Goal: Information Seeking & Learning: Learn about a topic

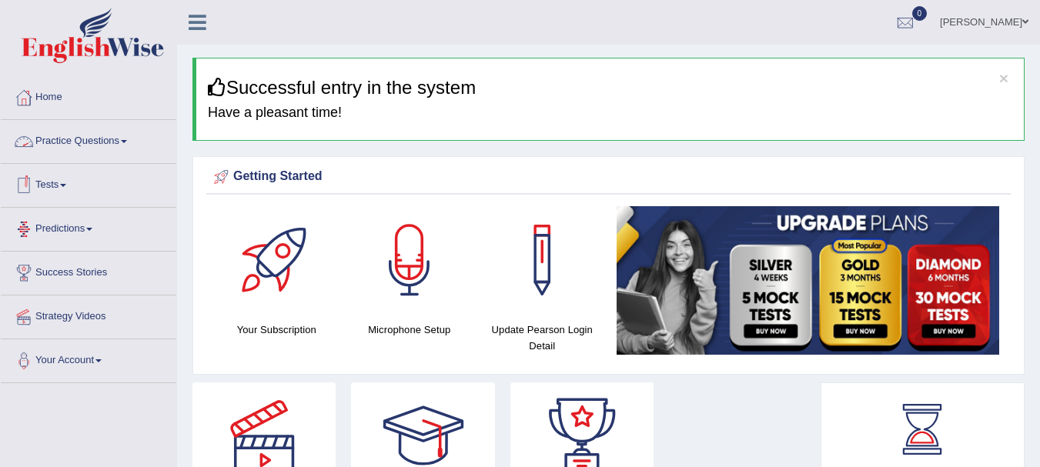
click at [78, 146] on link "Practice Questions" at bounding box center [89, 139] width 176 height 39
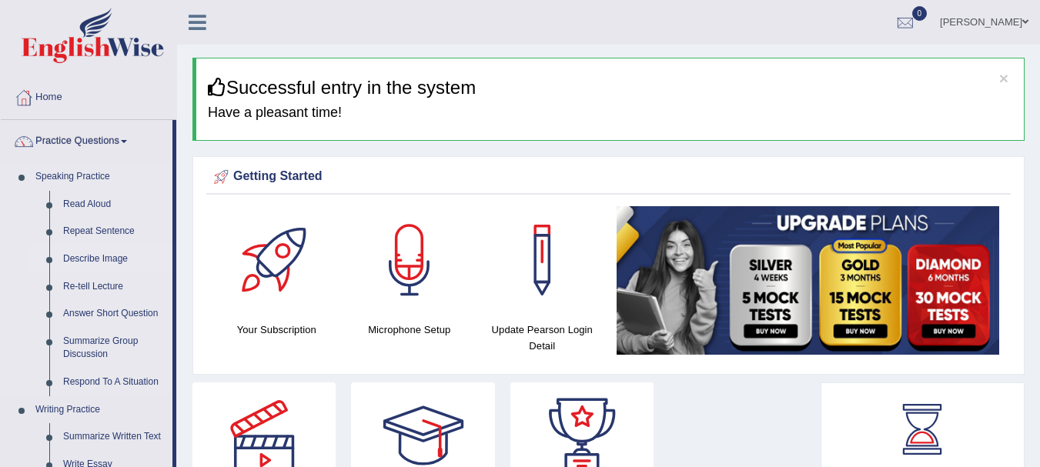
click at [99, 255] on link "Describe Image" at bounding box center [114, 260] width 116 height 28
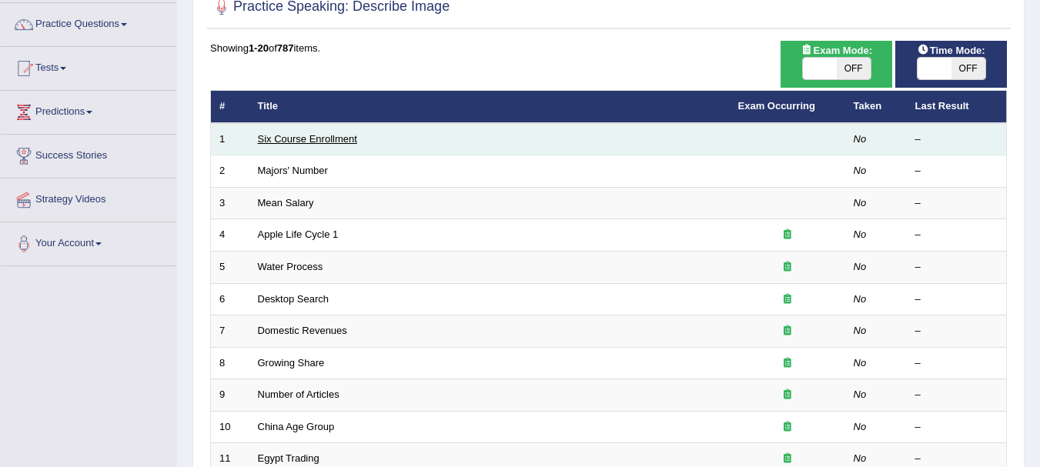
click at [292, 133] on link "Six Course Enrollment" at bounding box center [307, 139] width 99 height 12
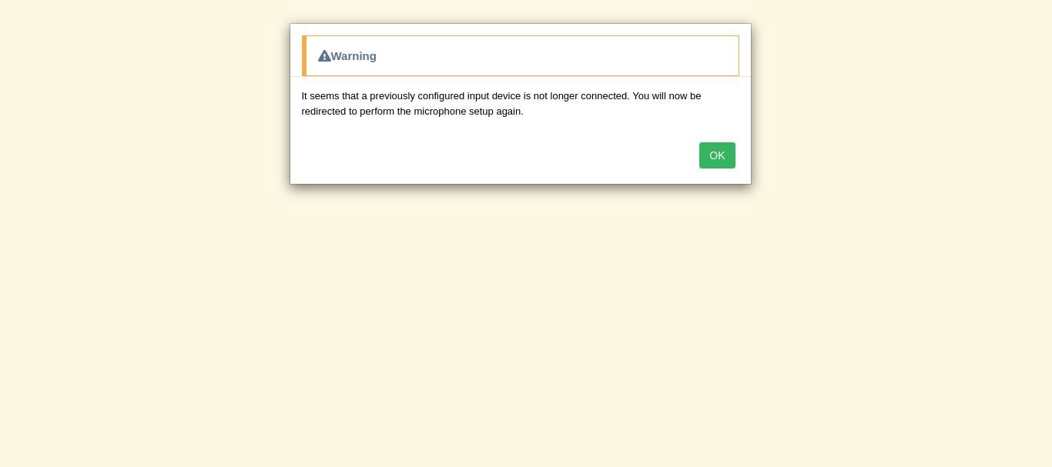
click at [720, 149] on button "OK" at bounding box center [716, 155] width 35 height 26
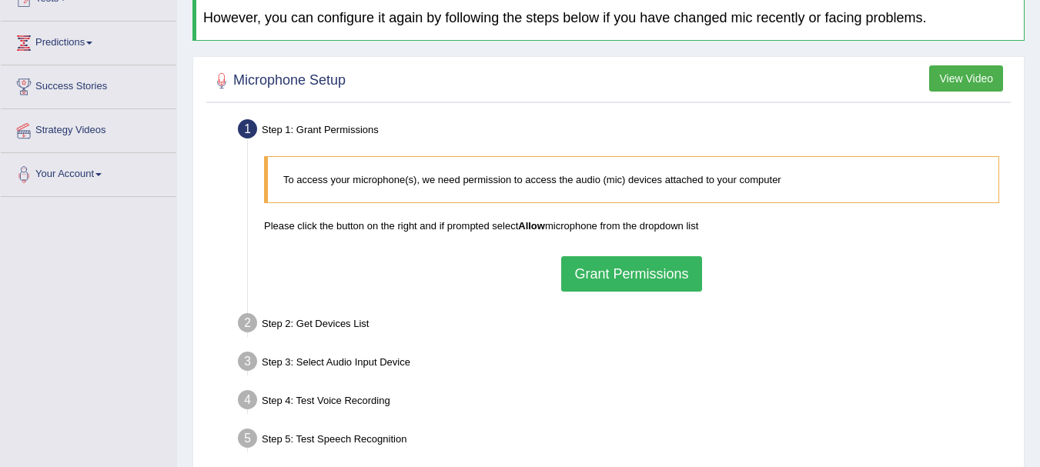
scroll to position [187, 0]
click at [620, 275] on button "Grant Permissions" at bounding box center [631, 273] width 140 height 35
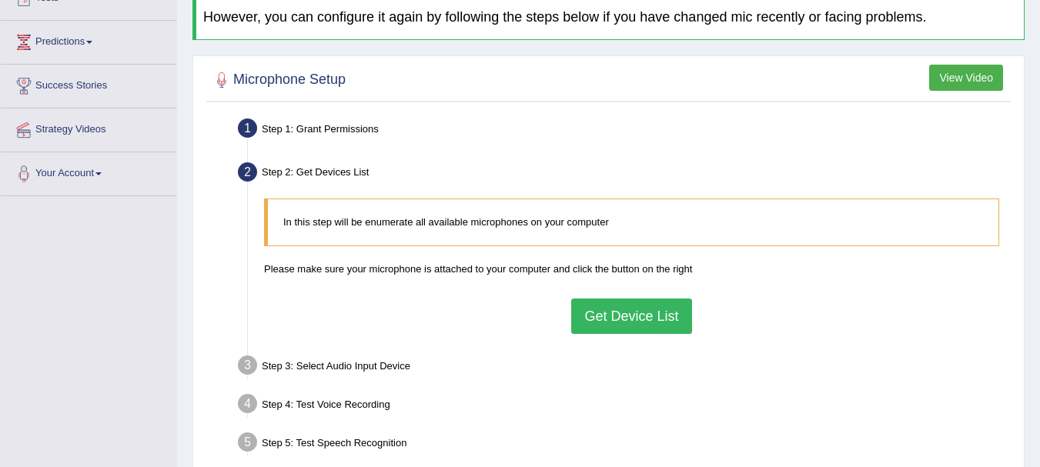
click at [624, 313] on button "Get Device List" at bounding box center [631, 316] width 120 height 35
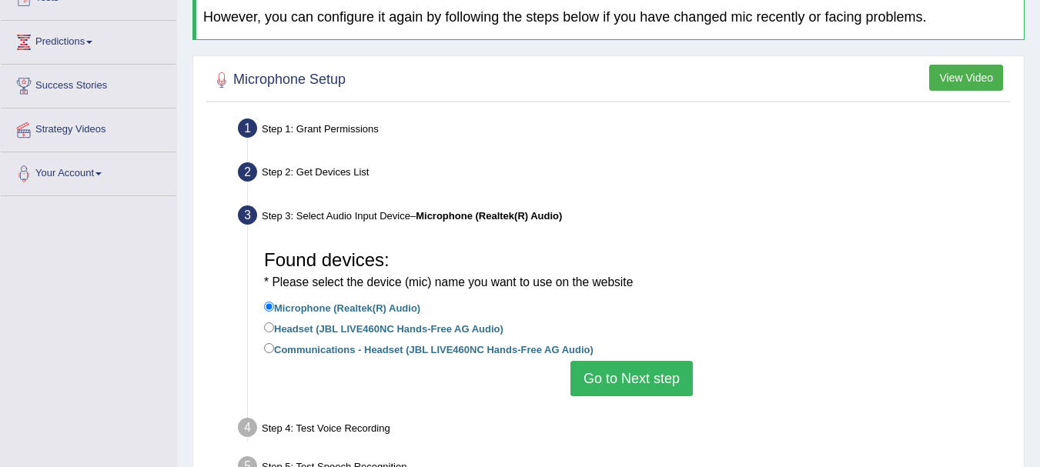
click at [609, 376] on button "Go to Next step" at bounding box center [632, 378] width 122 height 35
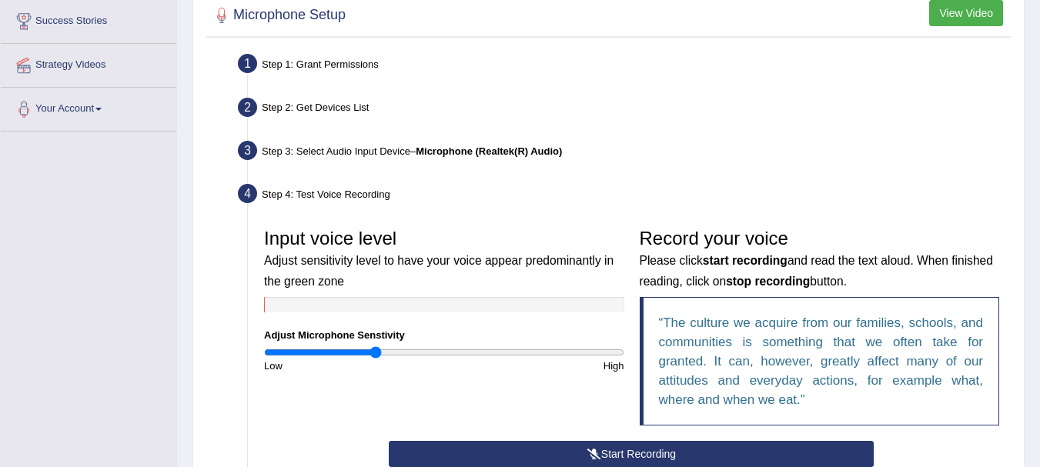
scroll to position [253, 0]
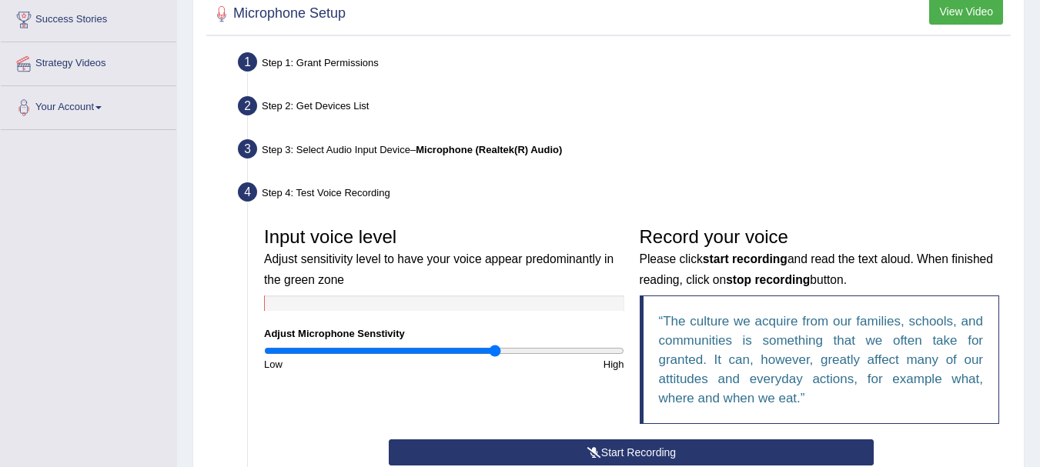
type input "1.3"
click at [496, 355] on input "range" at bounding box center [444, 351] width 360 height 12
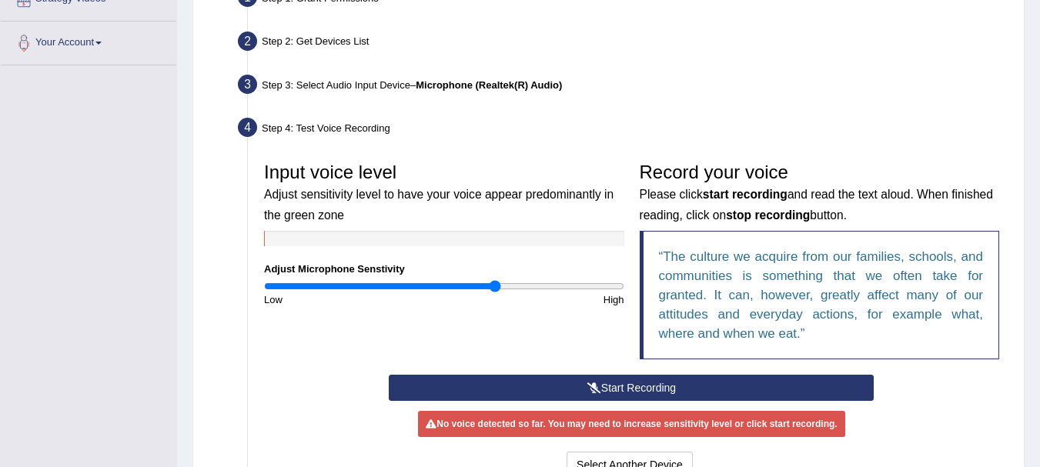
scroll to position [320, 0]
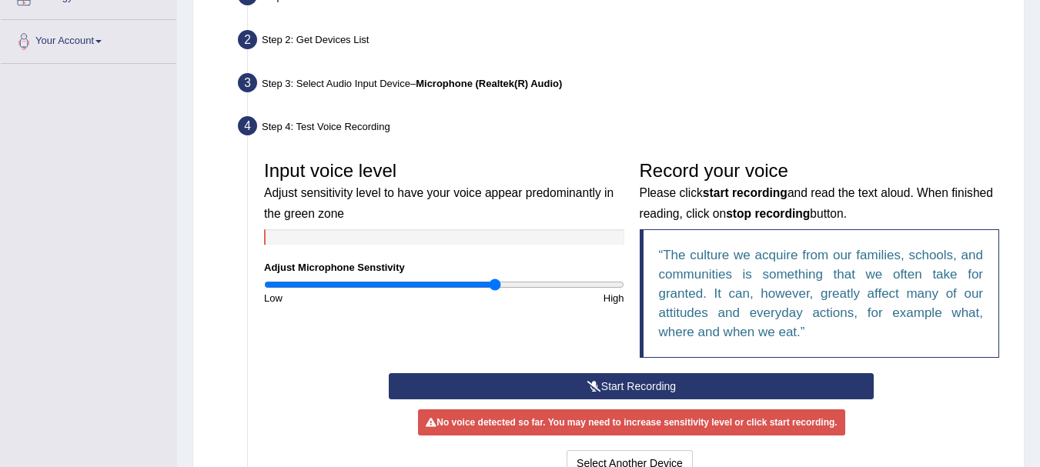
click at [526, 380] on button "Start Recording" at bounding box center [631, 386] width 485 height 26
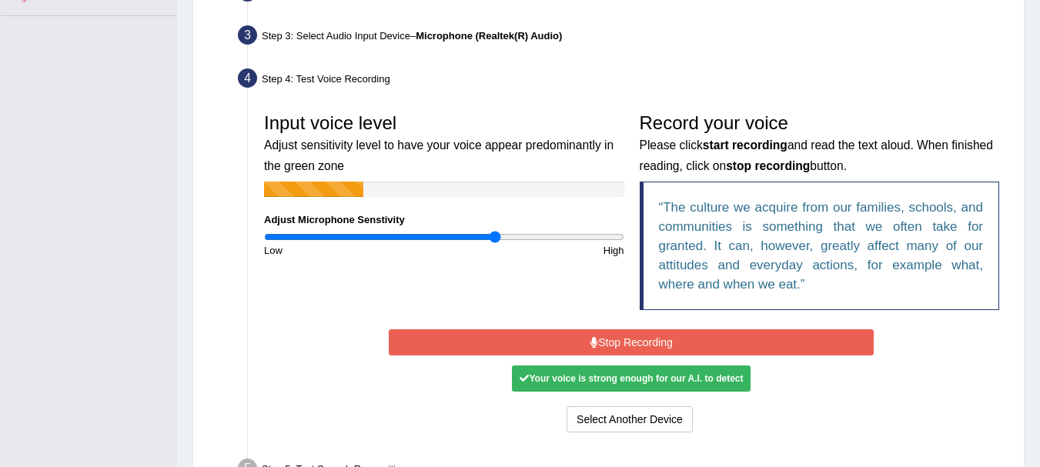
scroll to position [368, 0]
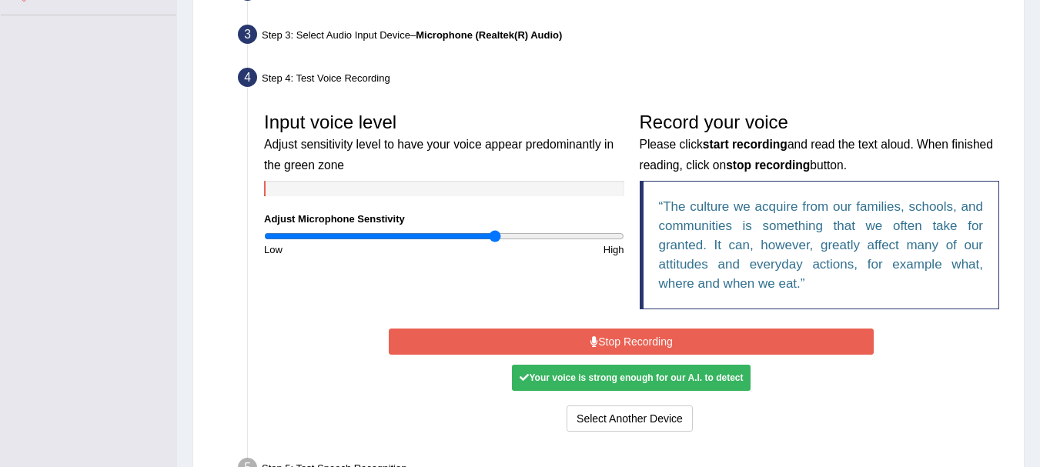
click at [610, 347] on button "Stop Recording" at bounding box center [631, 342] width 485 height 26
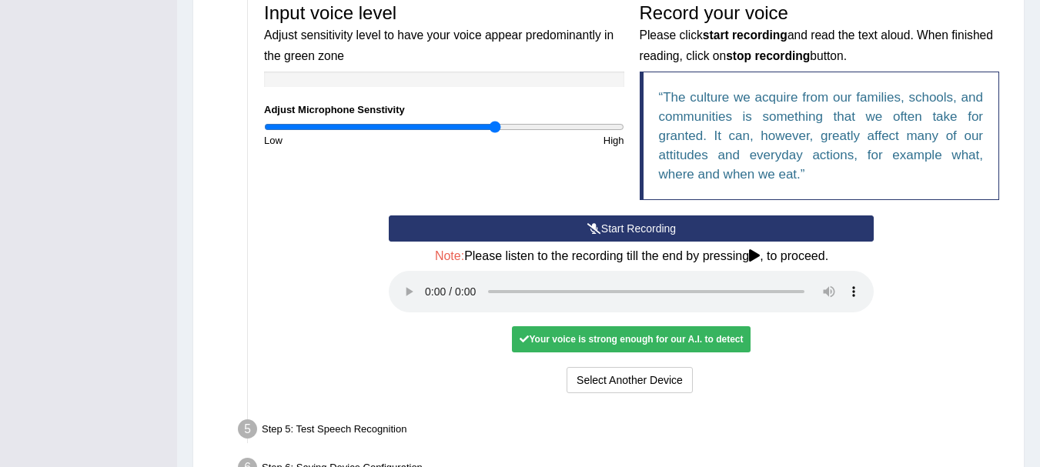
scroll to position [479, 0]
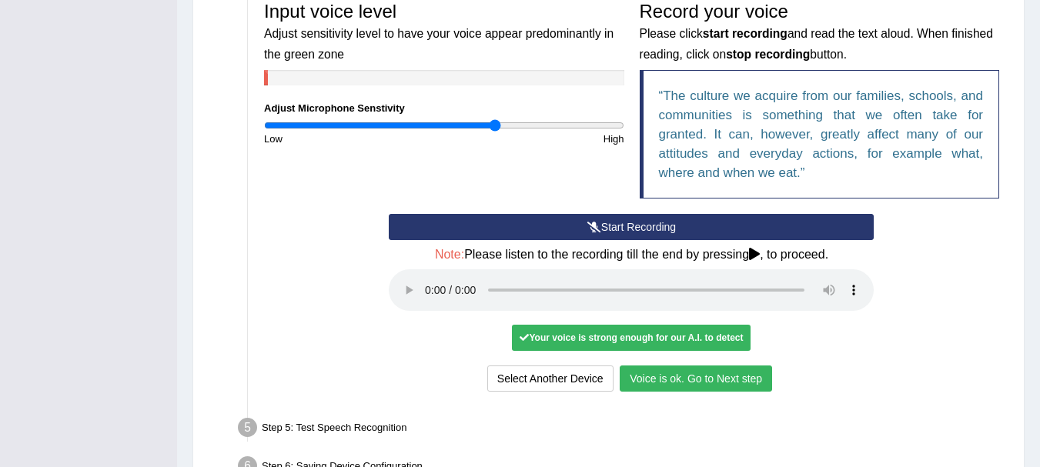
click at [681, 385] on button "Voice is ok. Go to Next step" at bounding box center [696, 379] width 152 height 26
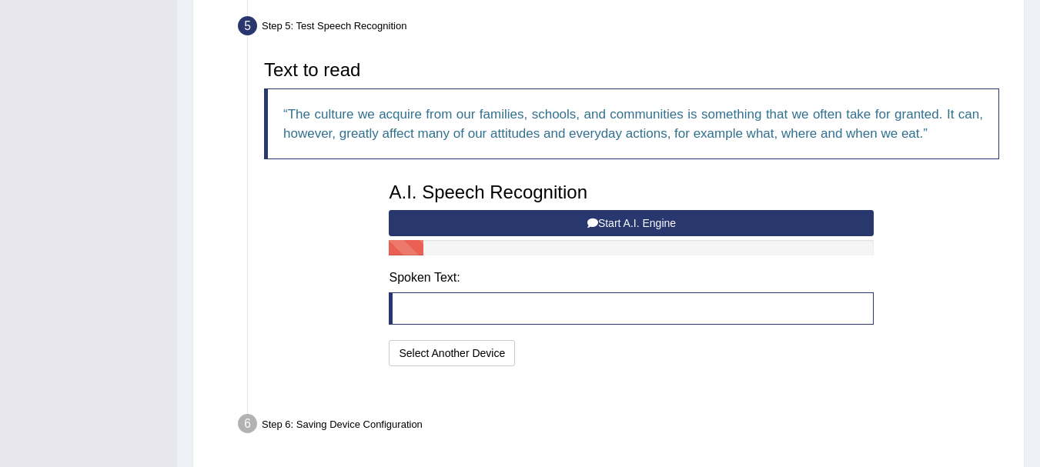
click at [681, 385] on ul "Step 1: Grant Permissions To access your microphone(s), we need permission to a…" at bounding box center [608, 132] width 797 height 621
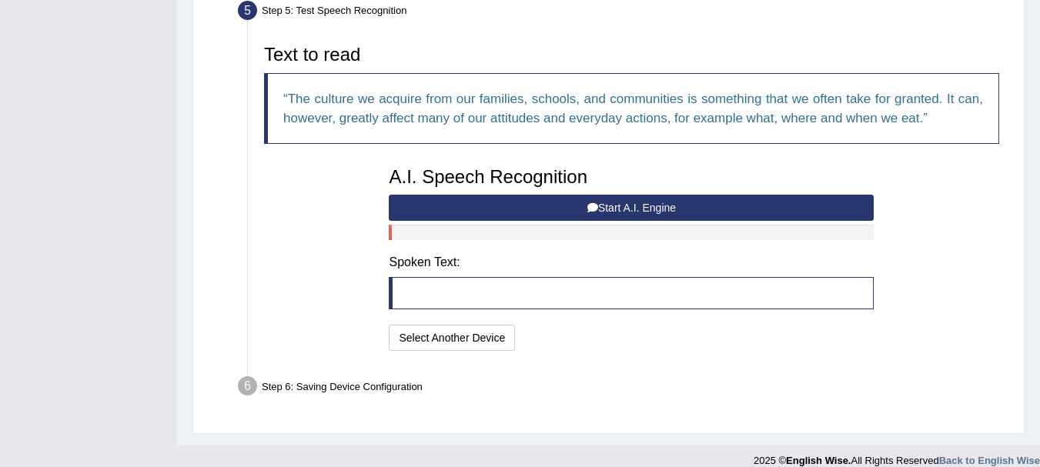
scroll to position [496, 0]
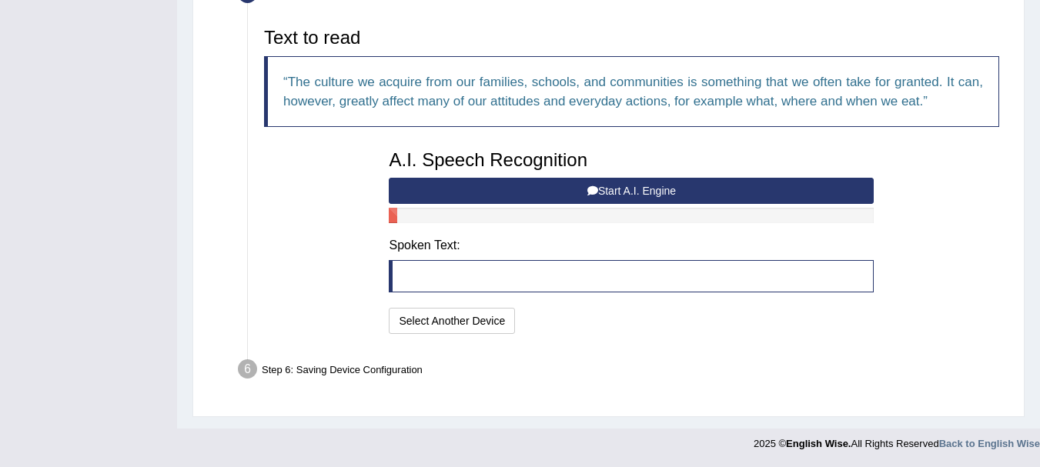
click at [593, 176] on div "A.I. Speech Recognition Start A.I. Engine Stop A.I. Engine Note: Please listen …" at bounding box center [631, 240] width 501 height 196
click at [591, 186] on icon at bounding box center [593, 191] width 11 height 11
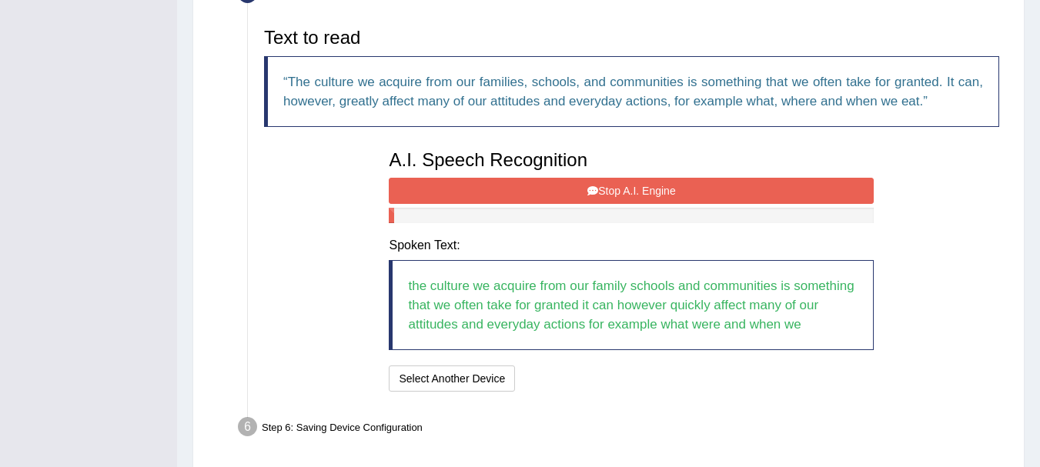
scroll to position [554, 0]
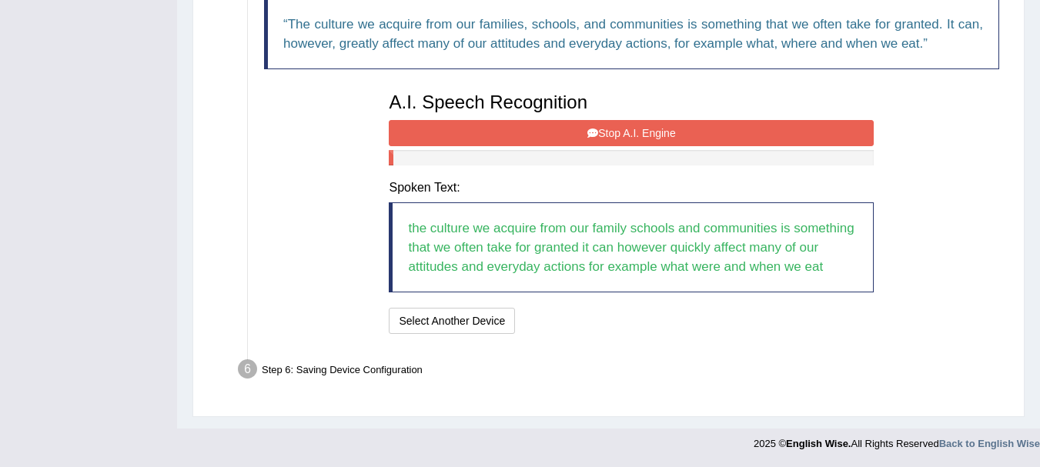
click at [612, 139] on button "Stop A.I. Engine" at bounding box center [631, 133] width 485 height 26
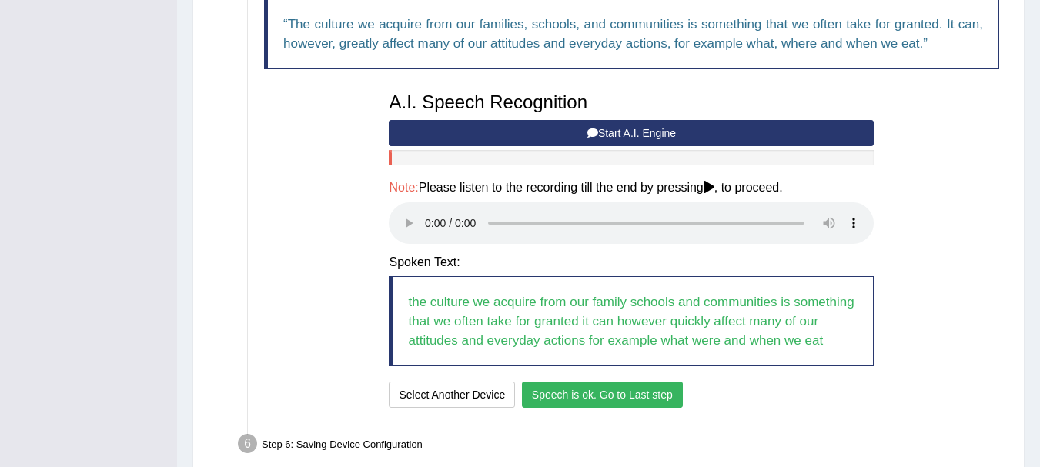
click at [607, 393] on button "Speech is ok. Go to Last step" at bounding box center [602, 395] width 161 height 26
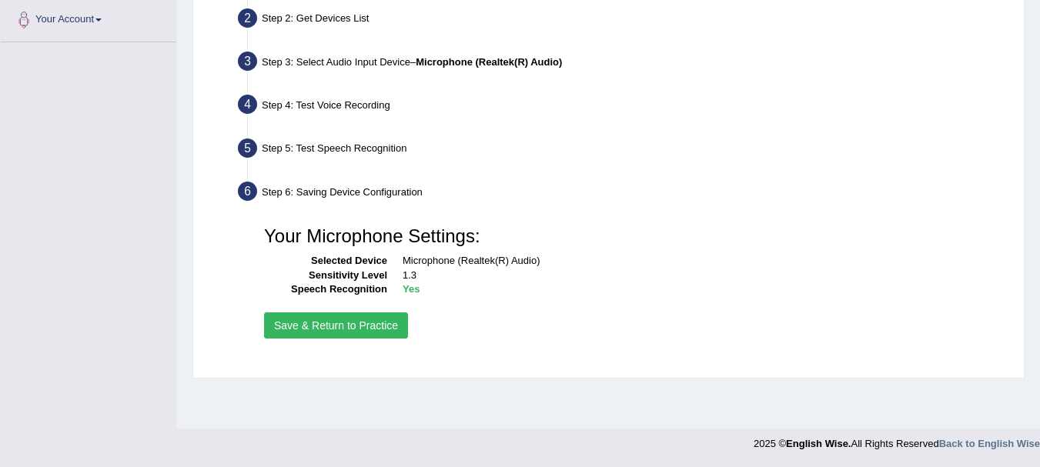
scroll to position [341, 0]
click at [367, 329] on button "Save & Return to Practice" at bounding box center [336, 326] width 144 height 26
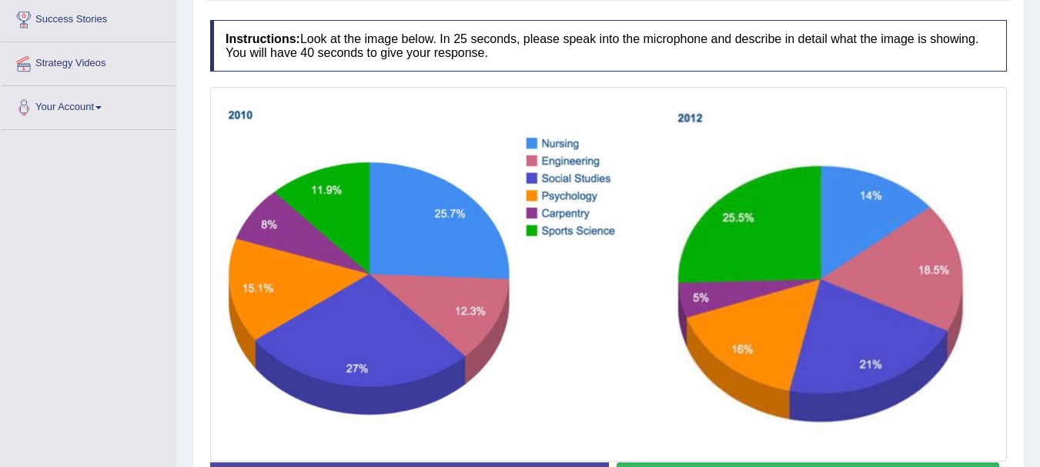
scroll to position [367, 0]
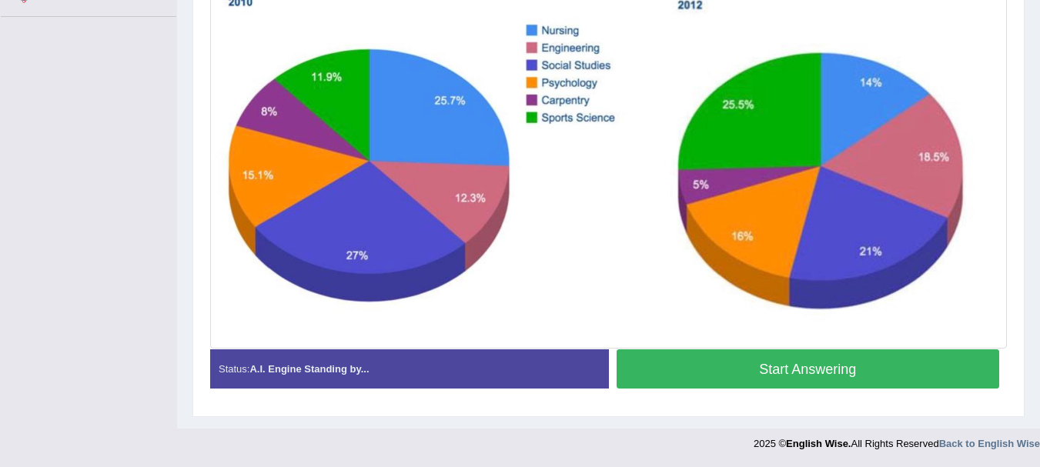
click at [694, 359] on button "Start Answering" at bounding box center [809, 369] width 384 height 39
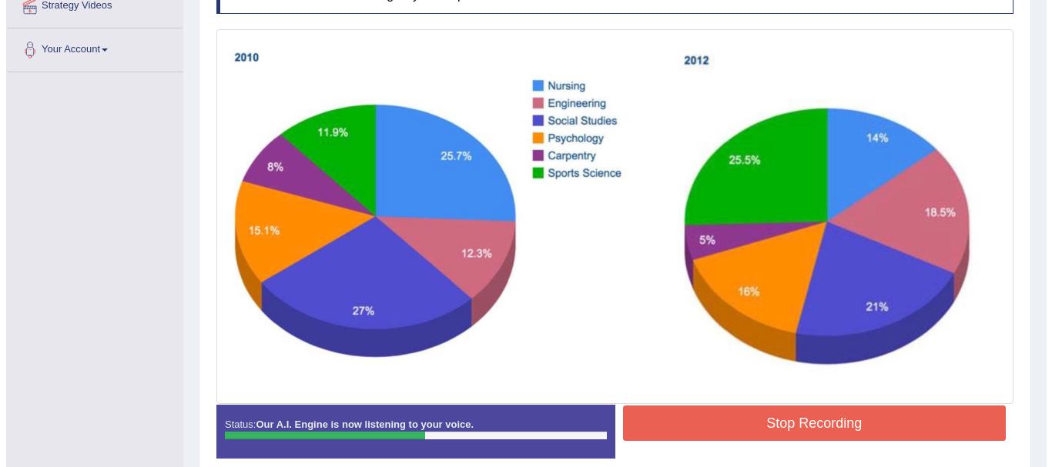
scroll to position [381, 0]
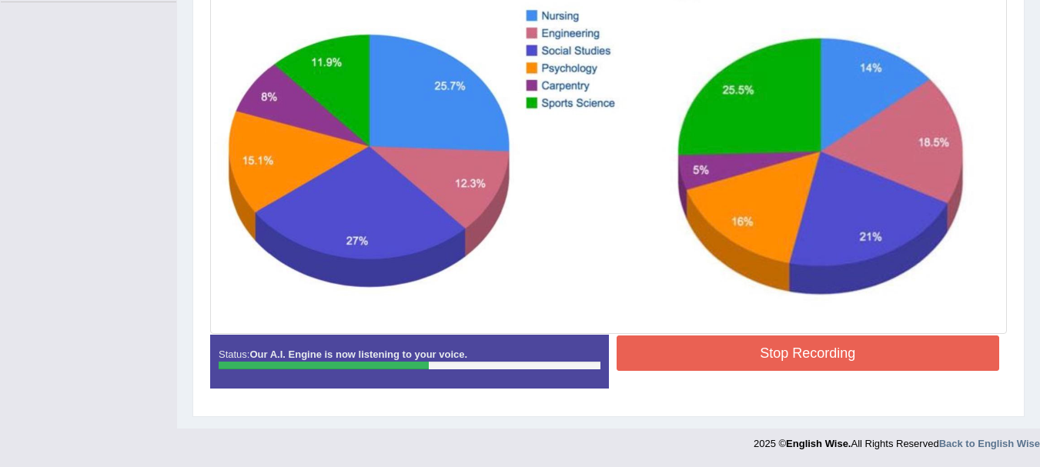
click at [718, 350] on button "Stop Recording" at bounding box center [809, 353] width 384 height 35
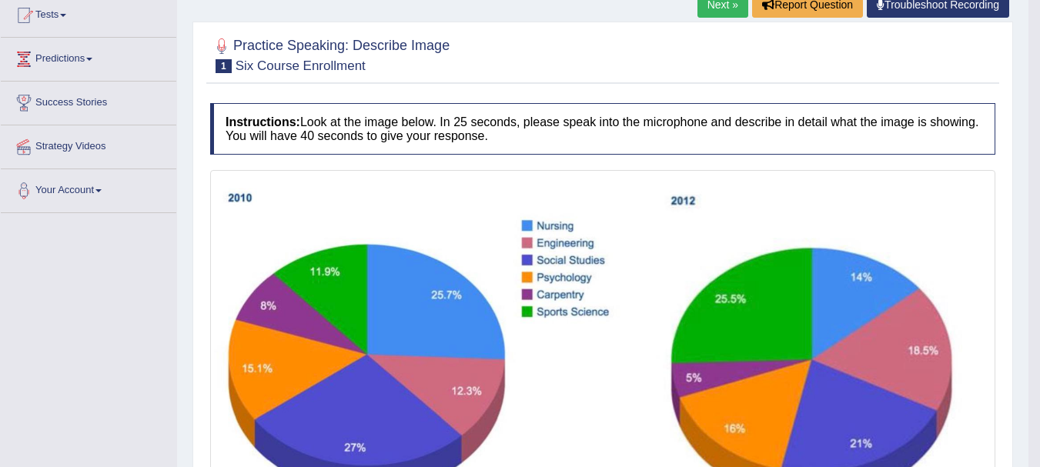
scroll to position [169, 0]
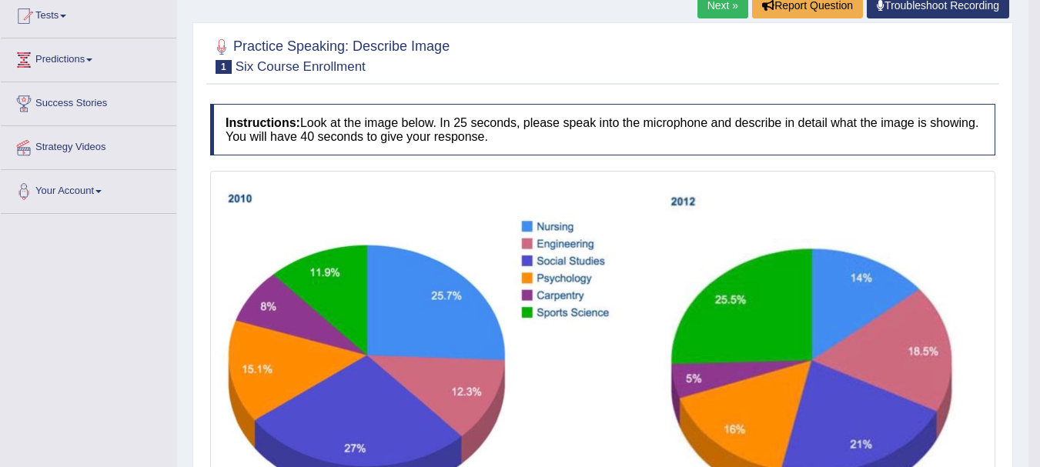
click at [571, 254] on img at bounding box center [603, 356] width 778 height 362
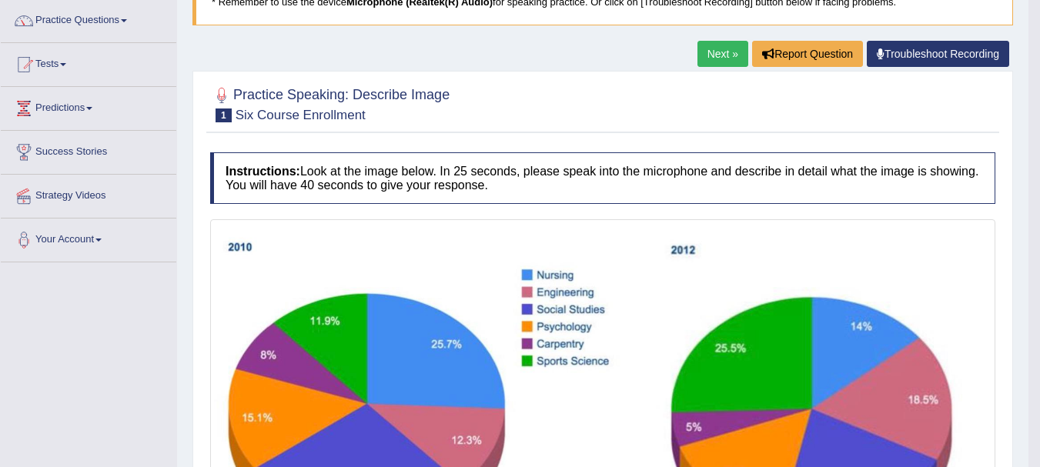
scroll to position [0, 0]
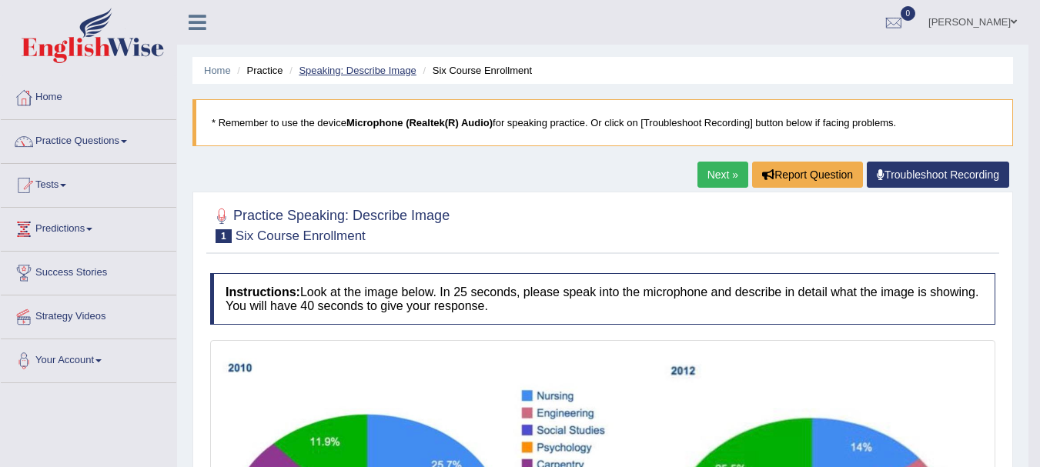
click at [403, 71] on link "Speaking: Describe Image" at bounding box center [357, 71] width 117 height 12
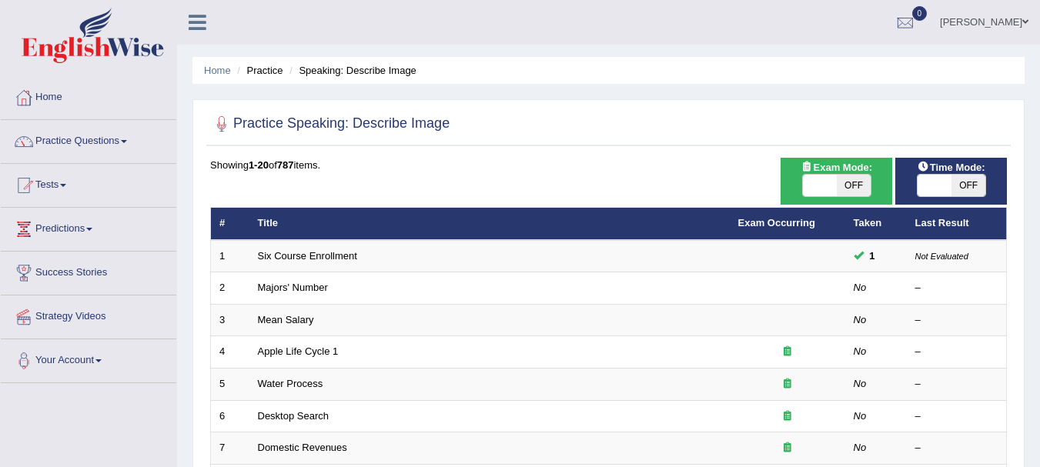
scroll to position [62, 0]
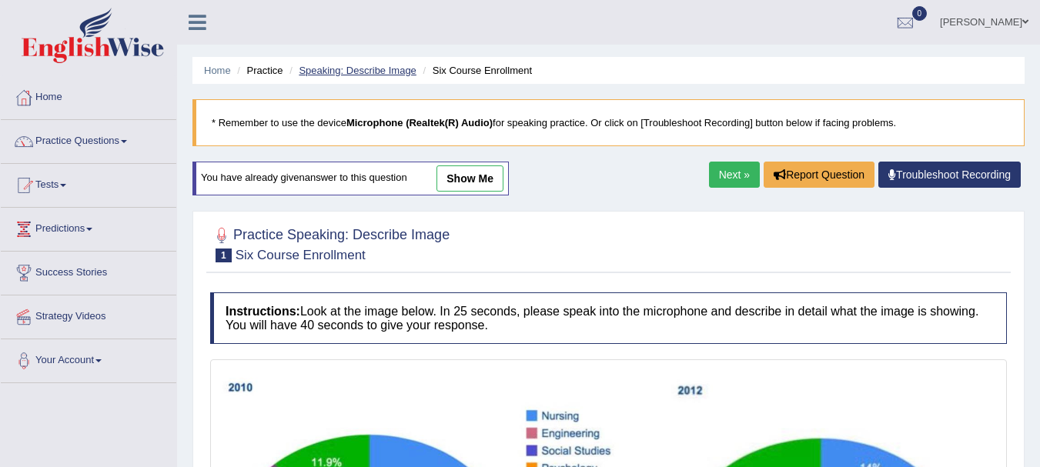
click at [376, 72] on li "Speaking: Describe Image" at bounding box center [351, 70] width 131 height 15
click at [376, 72] on link "Speaking: Describe Image" at bounding box center [357, 71] width 117 height 12
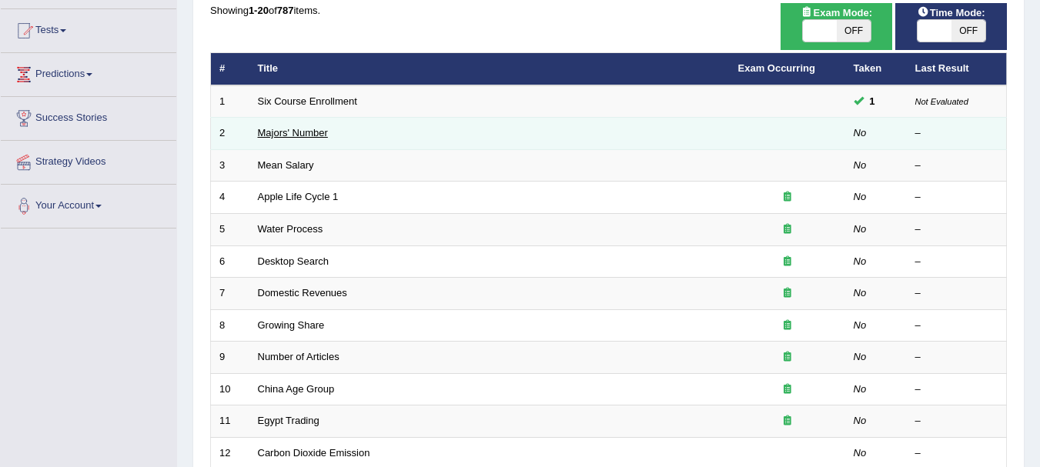
click at [306, 135] on link "Majors' Number" at bounding box center [293, 133] width 70 height 12
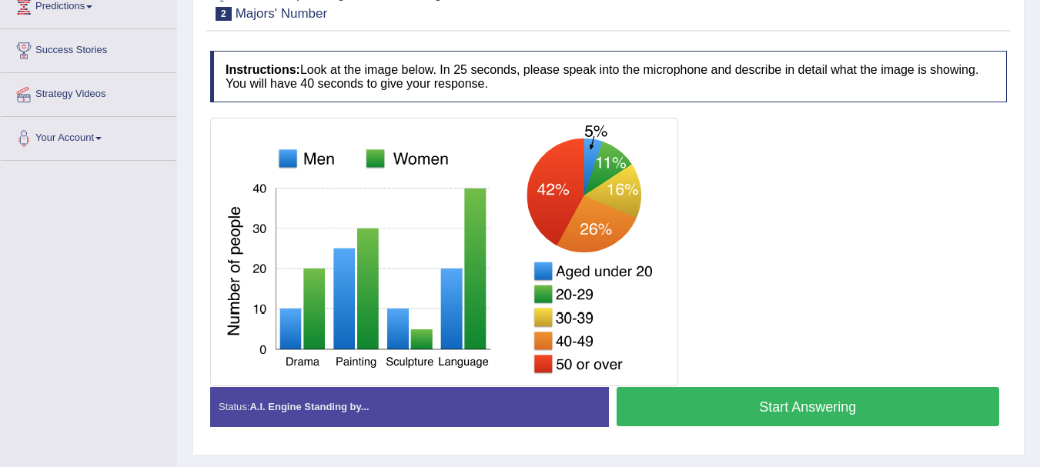
scroll to position [225, 0]
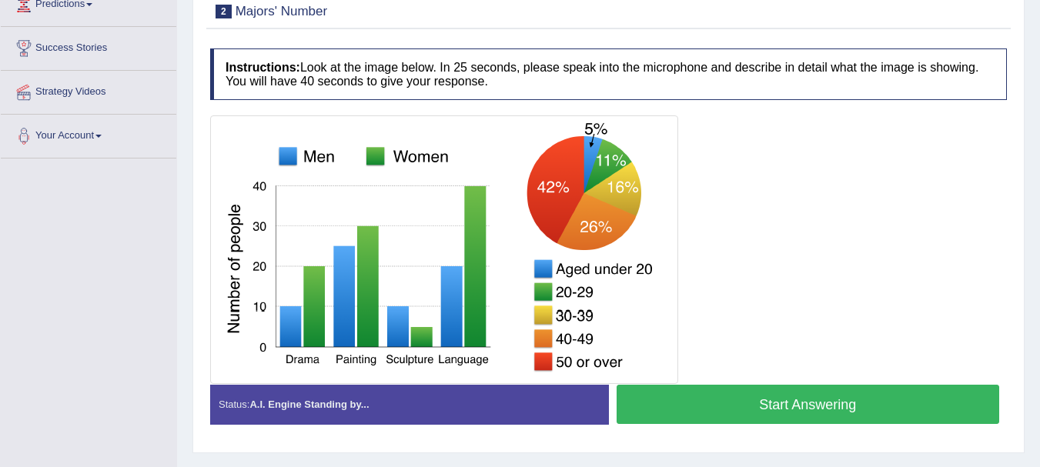
click at [703, 402] on button "Start Answering" at bounding box center [809, 404] width 384 height 39
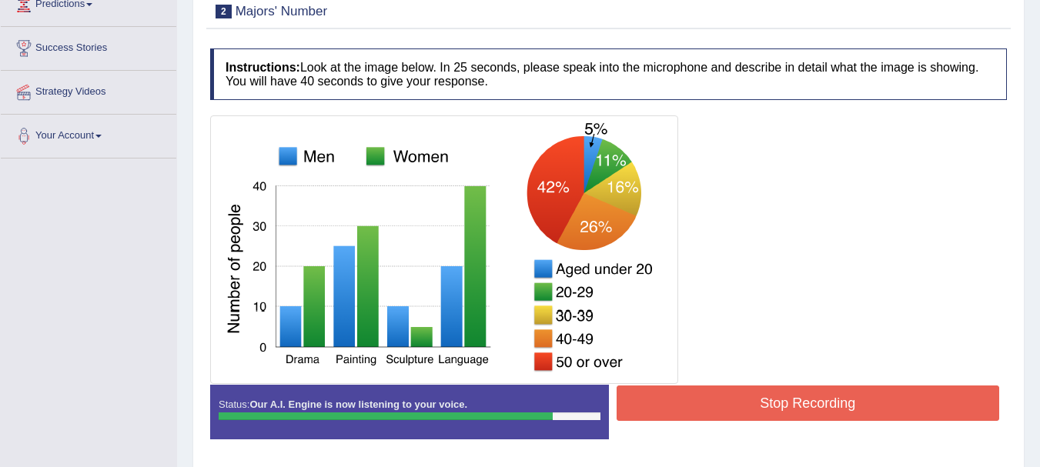
click at [703, 402] on button "Stop Recording" at bounding box center [809, 403] width 384 height 35
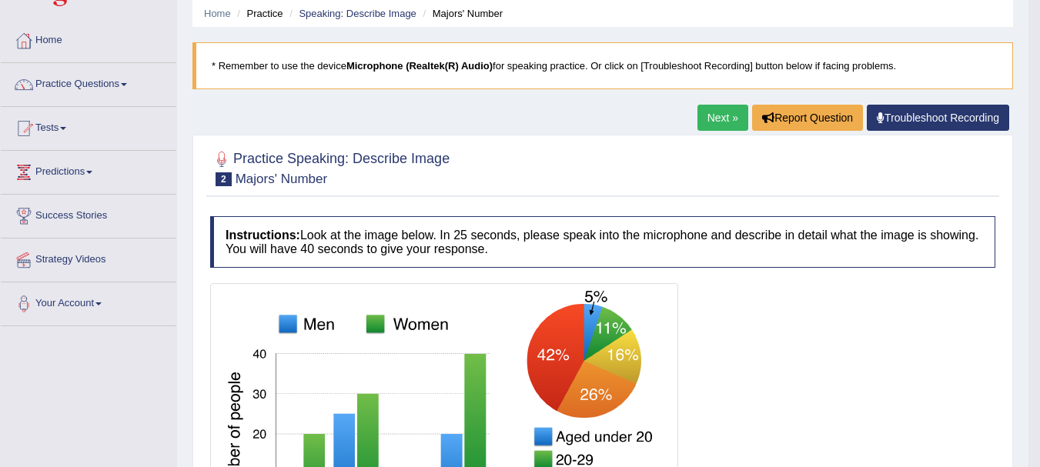
scroll to position [56, 0]
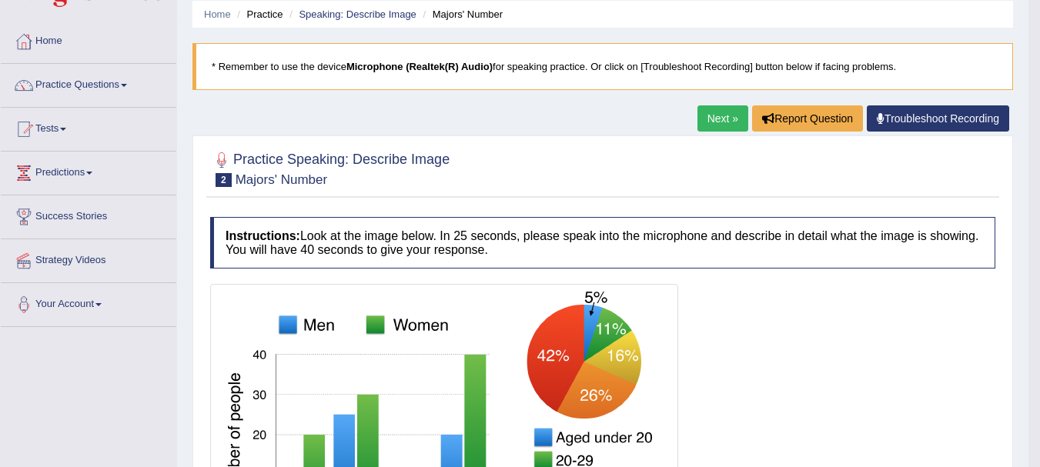
click at [715, 122] on link "Next »" at bounding box center [723, 119] width 51 height 26
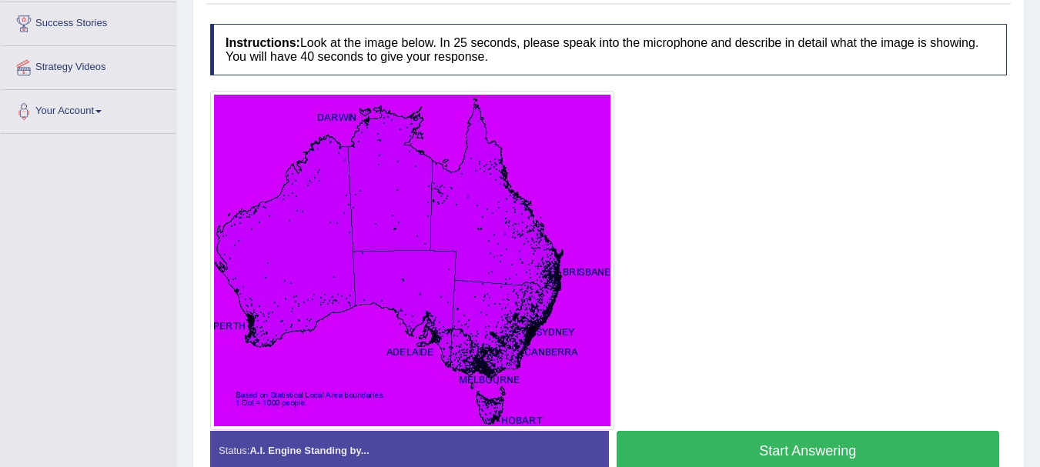
scroll to position [248, 0]
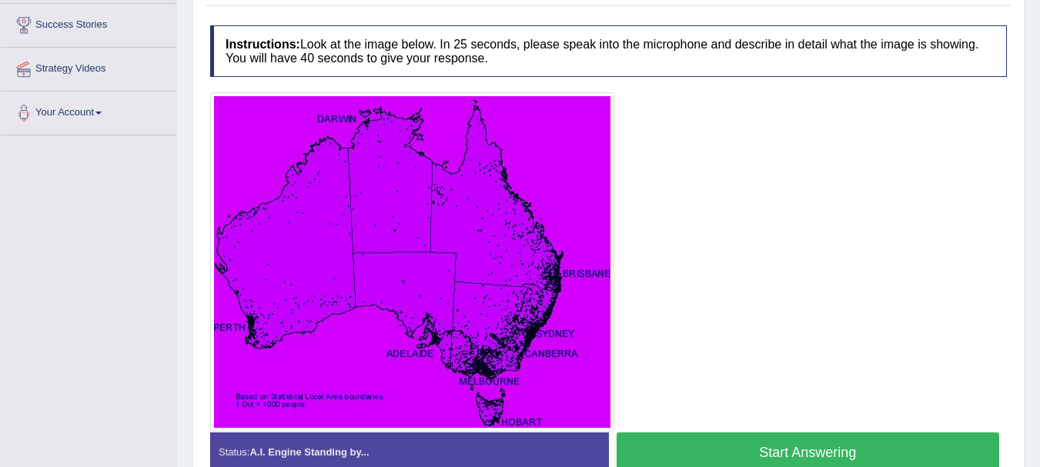
click at [742, 451] on button "Start Answering" at bounding box center [809, 452] width 384 height 39
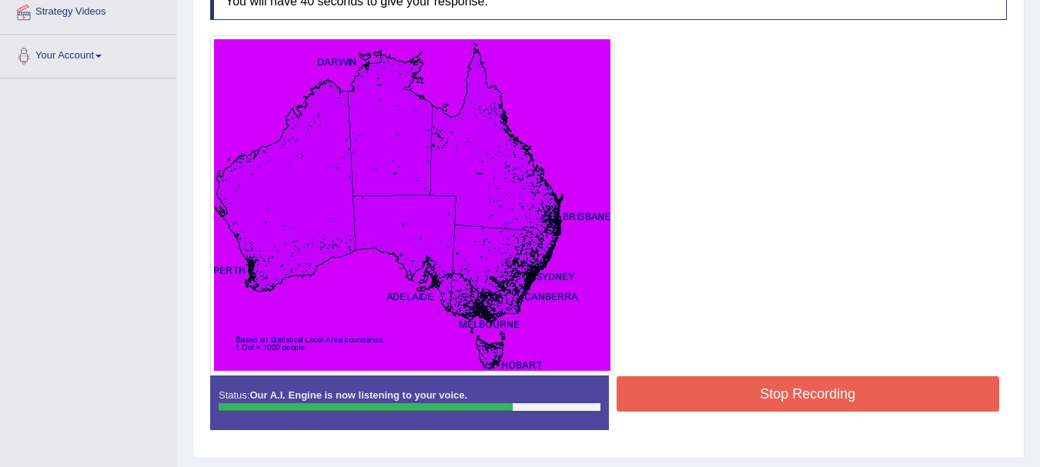
scroll to position [306, 0]
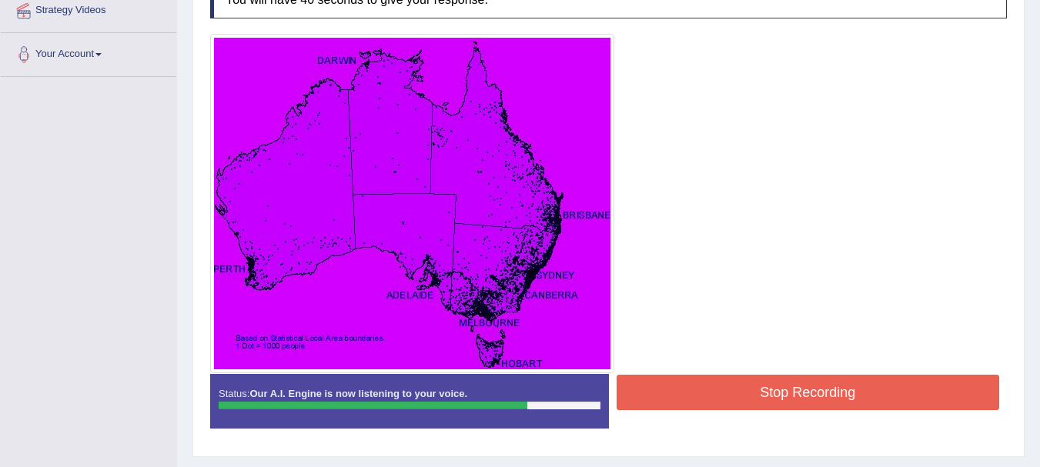
click at [706, 384] on button "Stop Recording" at bounding box center [809, 392] width 384 height 35
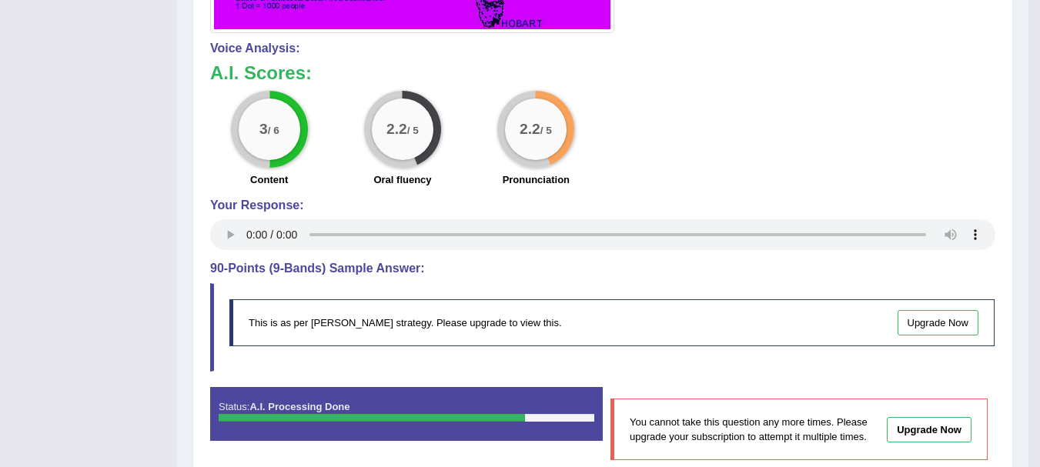
scroll to position [0, 0]
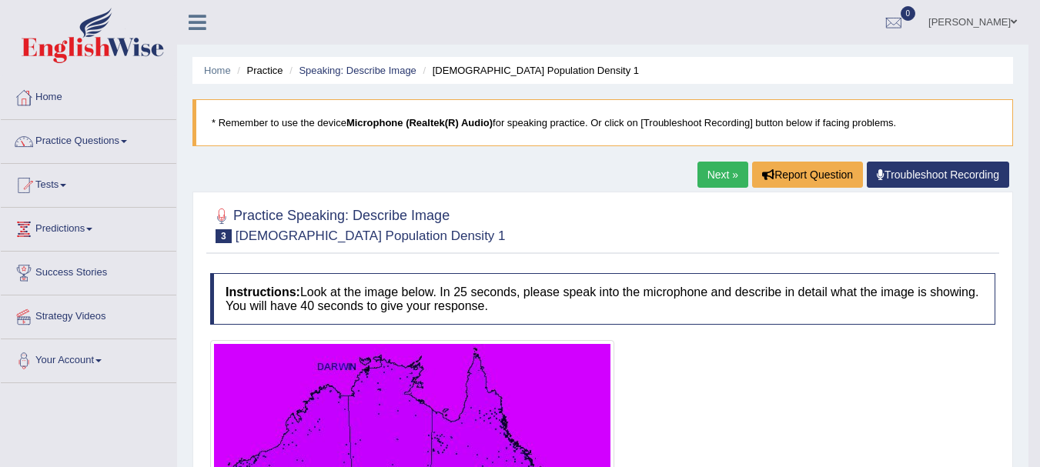
click at [712, 178] on link "Next »" at bounding box center [723, 175] width 51 height 26
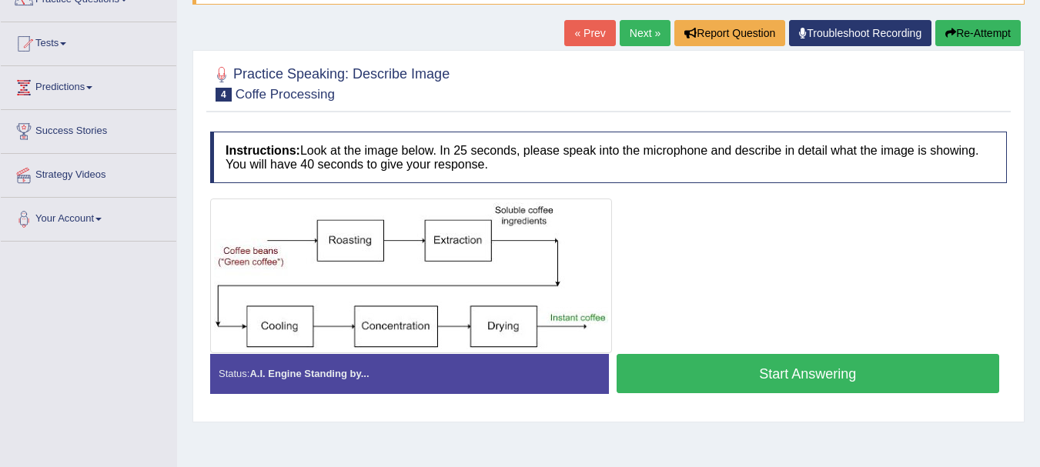
click at [726, 370] on button "Start Answering" at bounding box center [809, 373] width 384 height 39
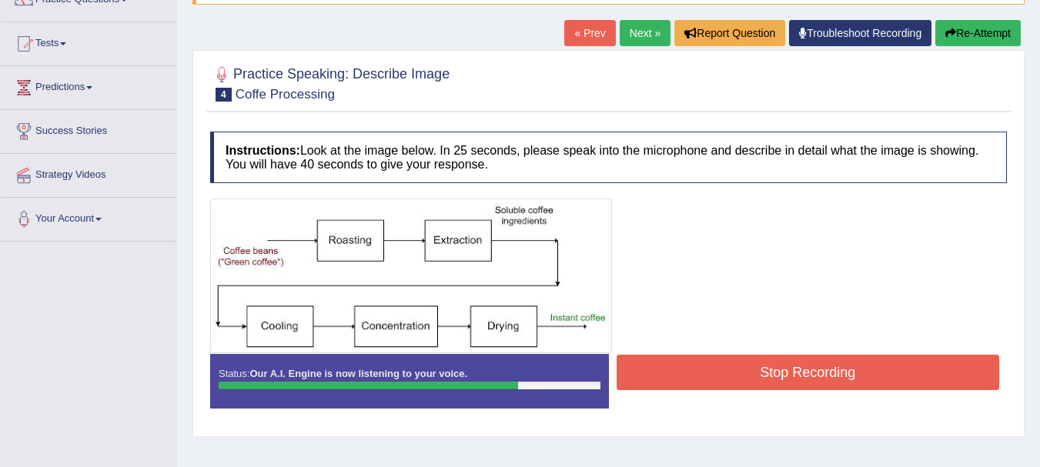
click at [726, 370] on button "Stop Recording" at bounding box center [809, 372] width 384 height 35
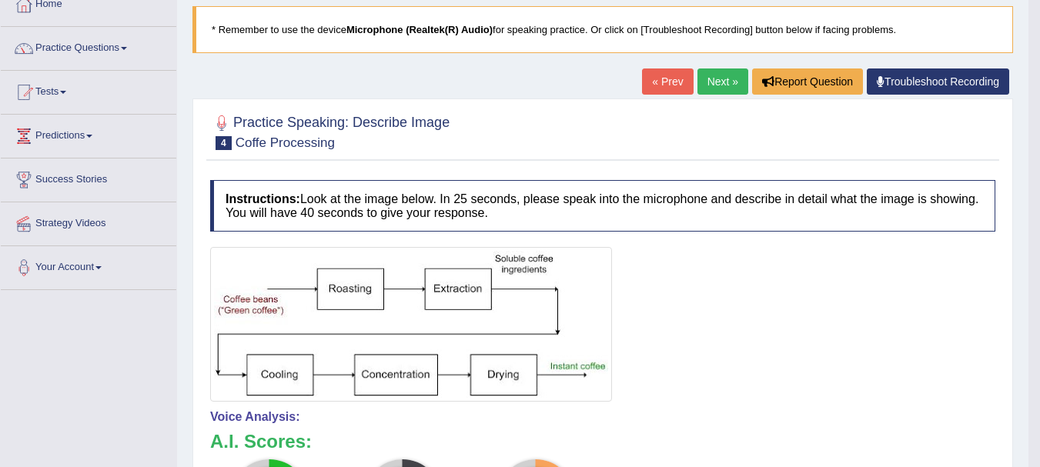
scroll to position [92, 0]
click at [718, 75] on link "Next »" at bounding box center [723, 82] width 51 height 26
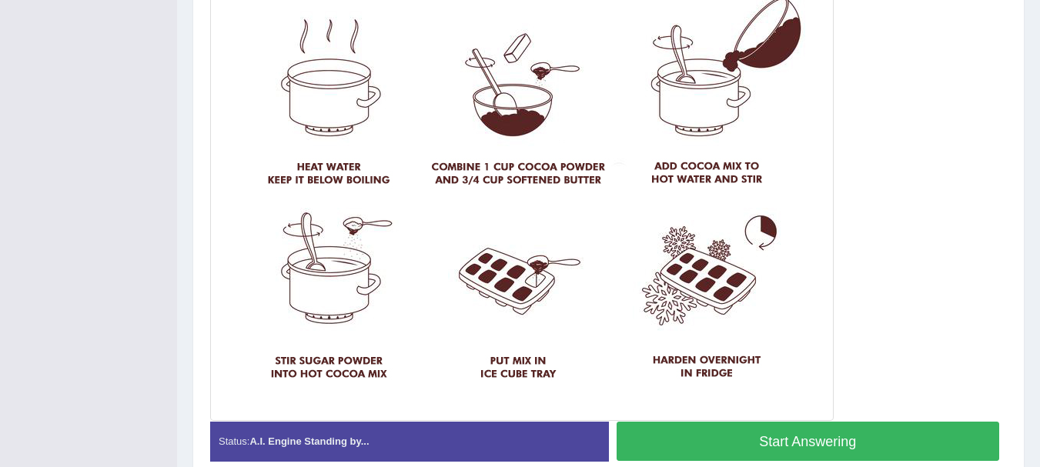
scroll to position [433, 0]
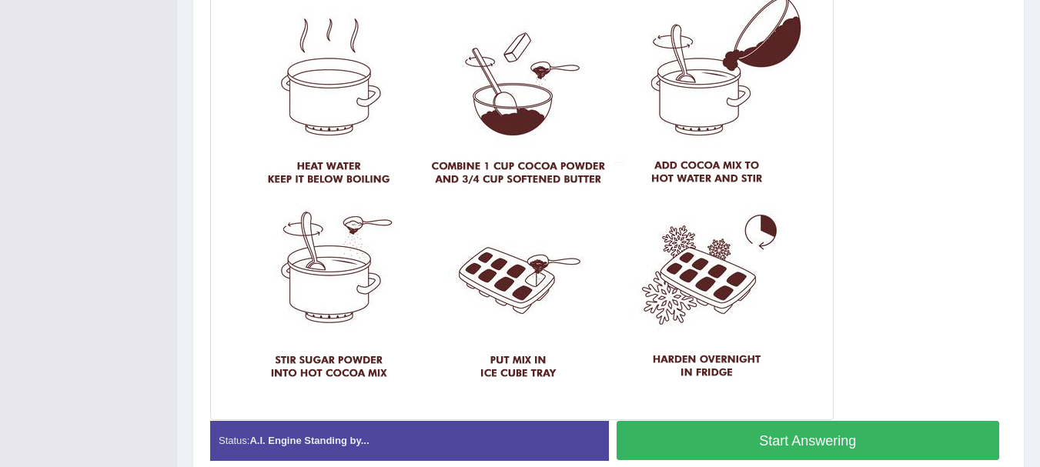
click at [464, 361] on img at bounding box center [522, 163] width 616 height 505
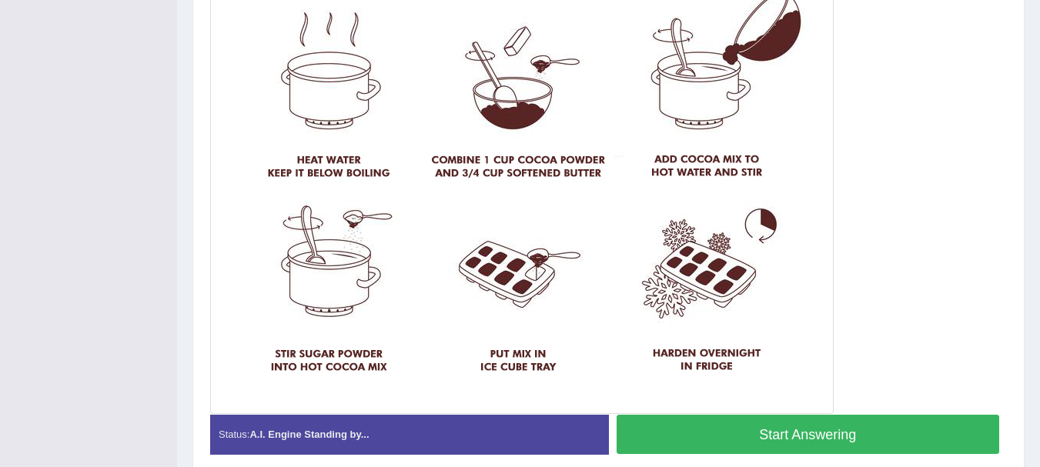
scroll to position [440, 0]
click at [694, 430] on button "Start Answering" at bounding box center [809, 433] width 384 height 39
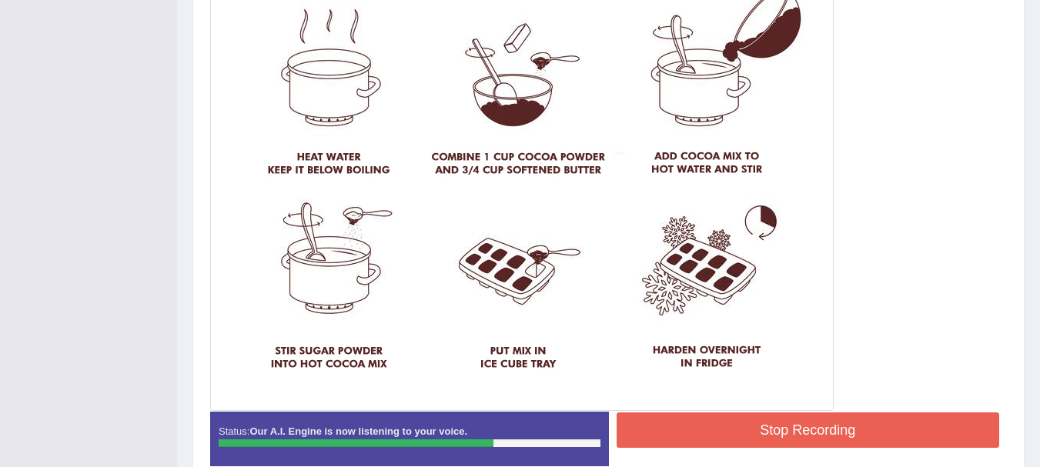
scroll to position [443, 0]
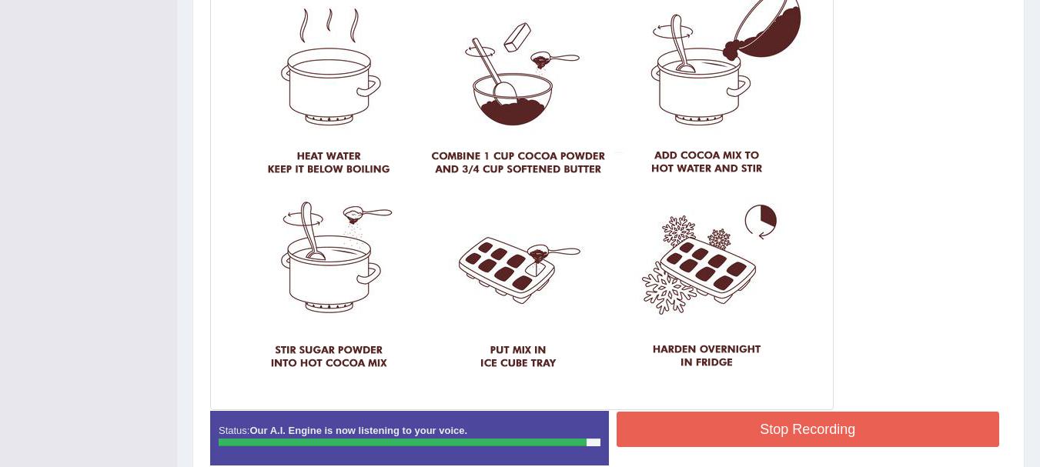
click at [775, 428] on button "Stop Recording" at bounding box center [809, 429] width 384 height 35
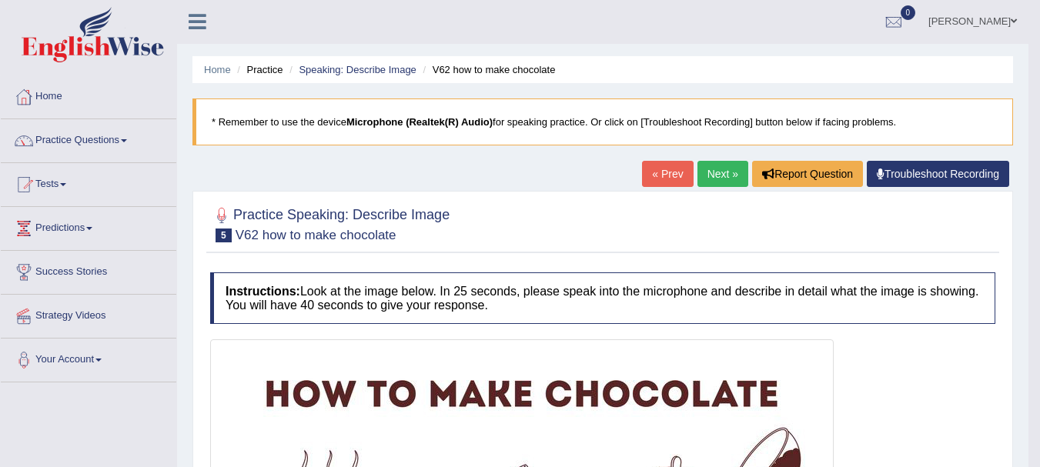
scroll to position [0, 0]
click at [729, 169] on link "Next »" at bounding box center [723, 175] width 51 height 26
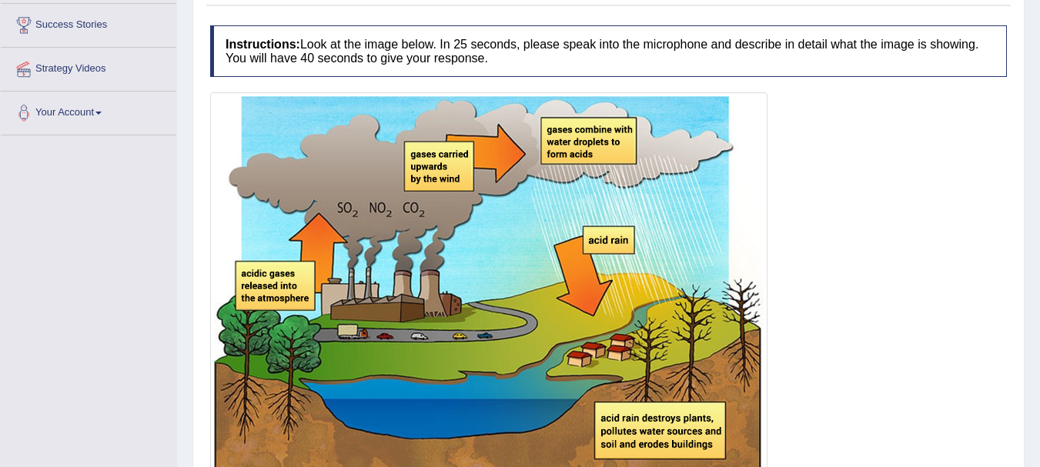
scroll to position [333, 0]
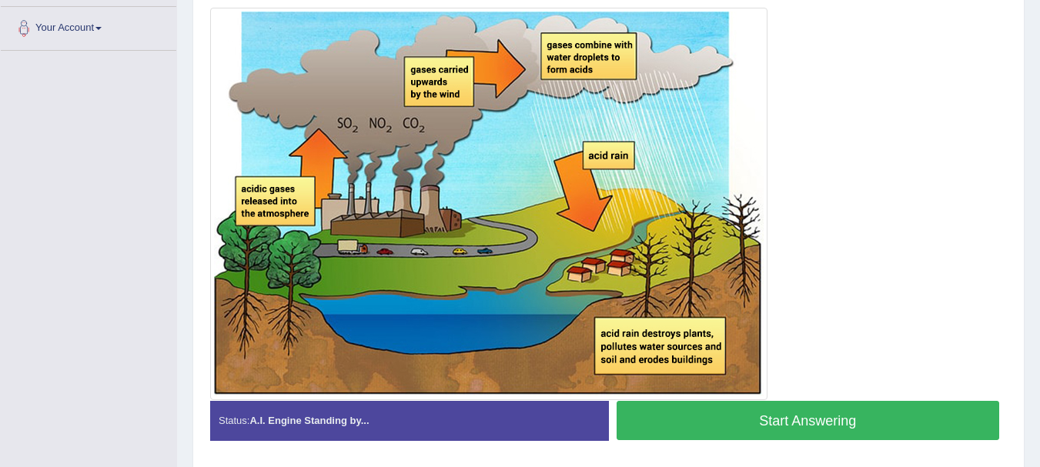
click at [696, 392] on img at bounding box center [489, 204] width 550 height 385
click at [702, 409] on button "Start Answering" at bounding box center [809, 420] width 384 height 39
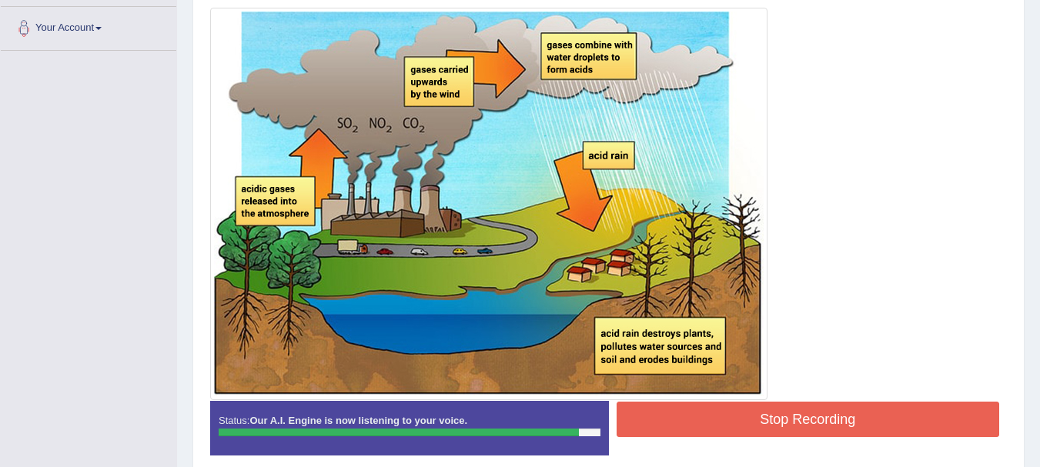
click at [725, 411] on button "Stop Recording" at bounding box center [809, 419] width 384 height 35
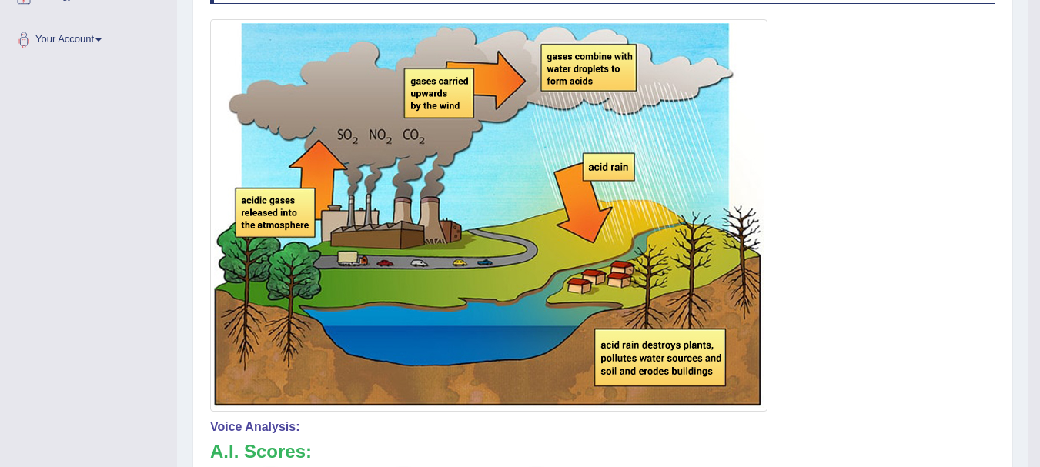
scroll to position [0, 0]
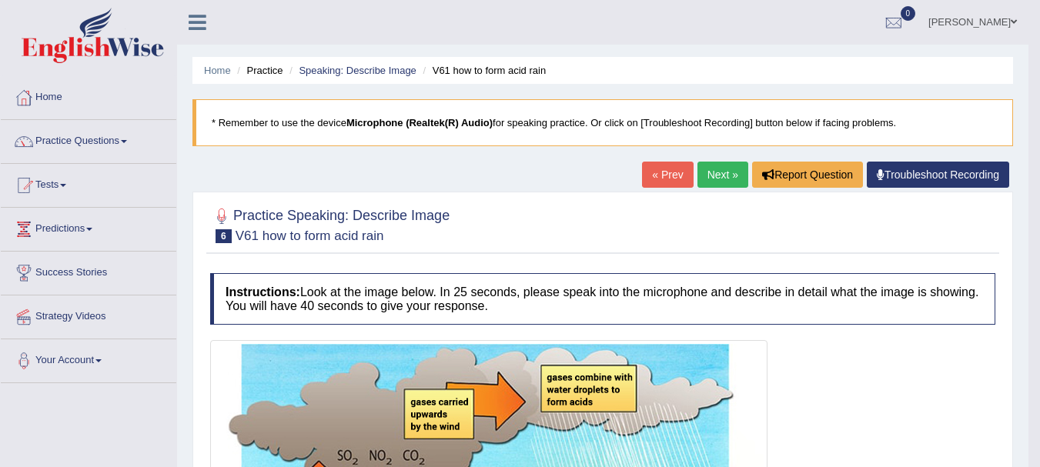
click at [718, 167] on link "Next »" at bounding box center [723, 175] width 51 height 26
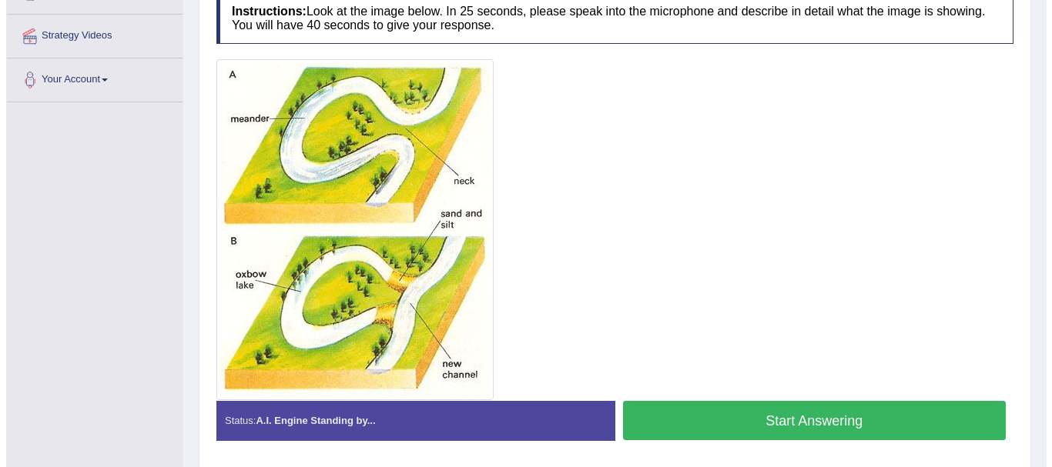
scroll to position [283, 0]
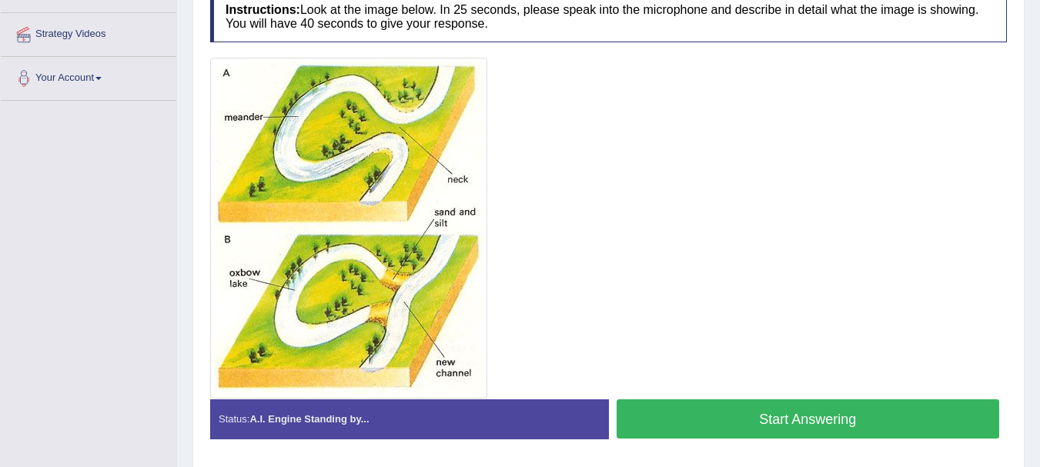
click at [735, 417] on button "Start Answering" at bounding box center [809, 419] width 384 height 39
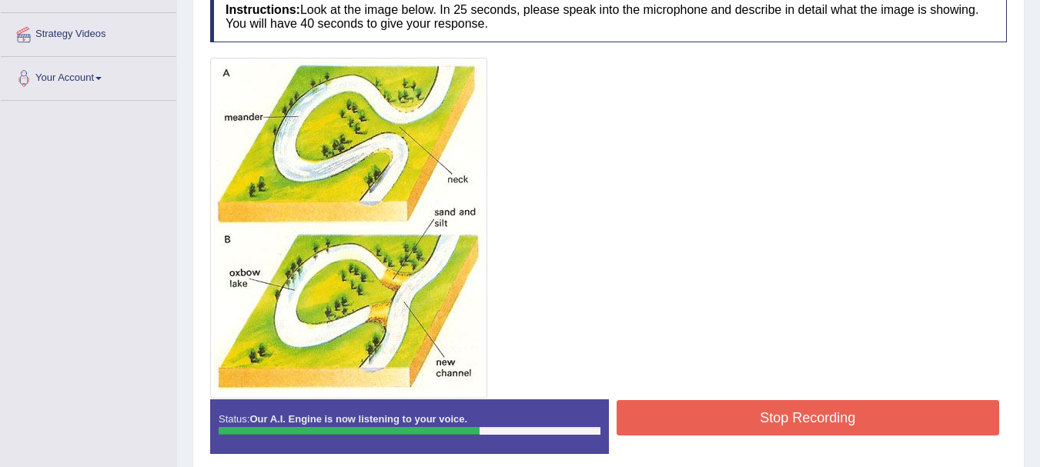
click at [735, 417] on button "Stop Recording" at bounding box center [809, 417] width 384 height 35
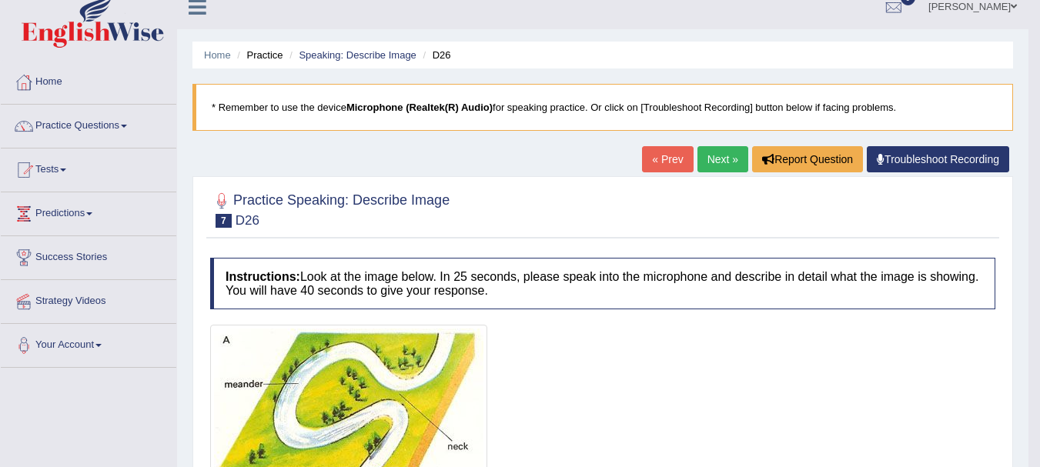
scroll to position [0, 0]
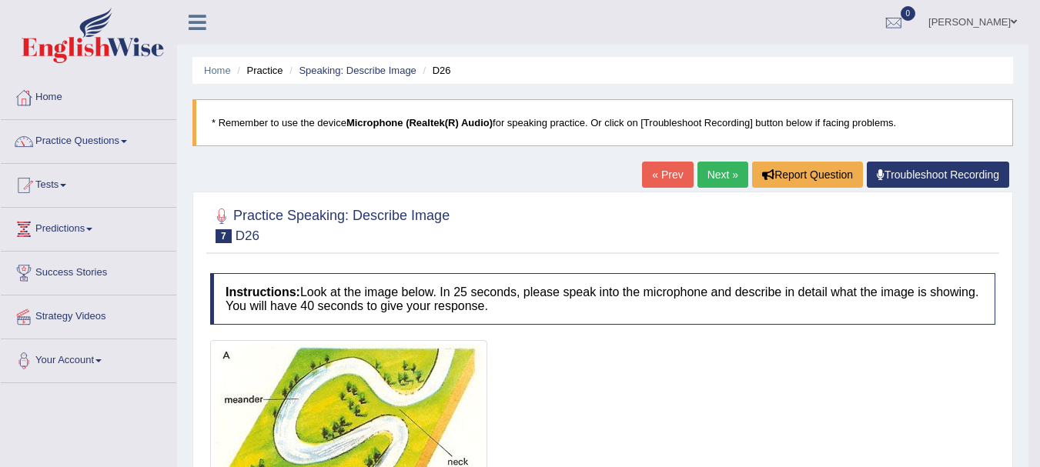
click at [716, 175] on link "Next »" at bounding box center [723, 175] width 51 height 26
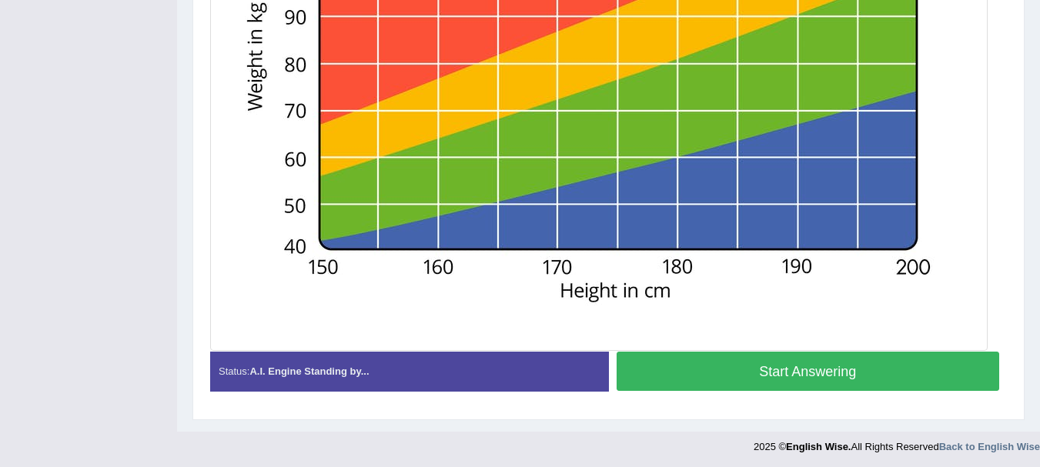
scroll to position [596, 0]
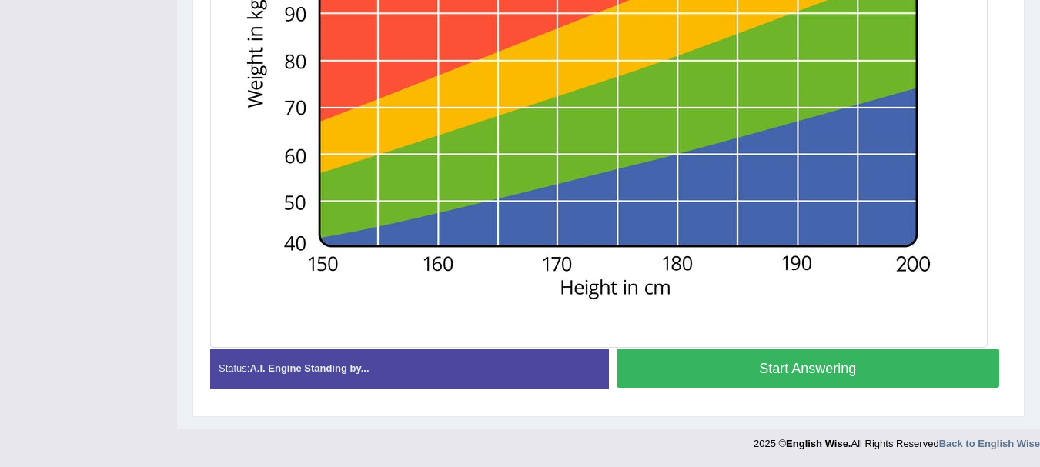
click at [715, 372] on button "Start Answering" at bounding box center [809, 368] width 384 height 39
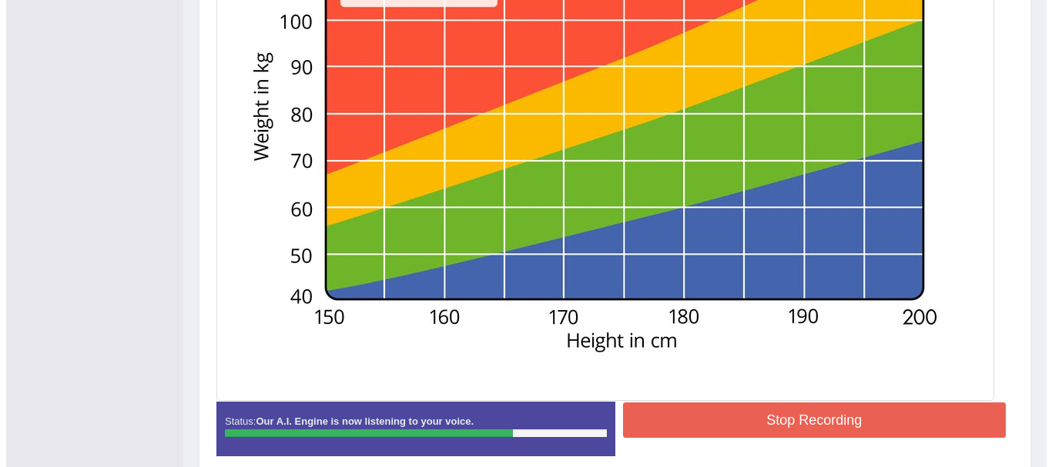
scroll to position [544, 0]
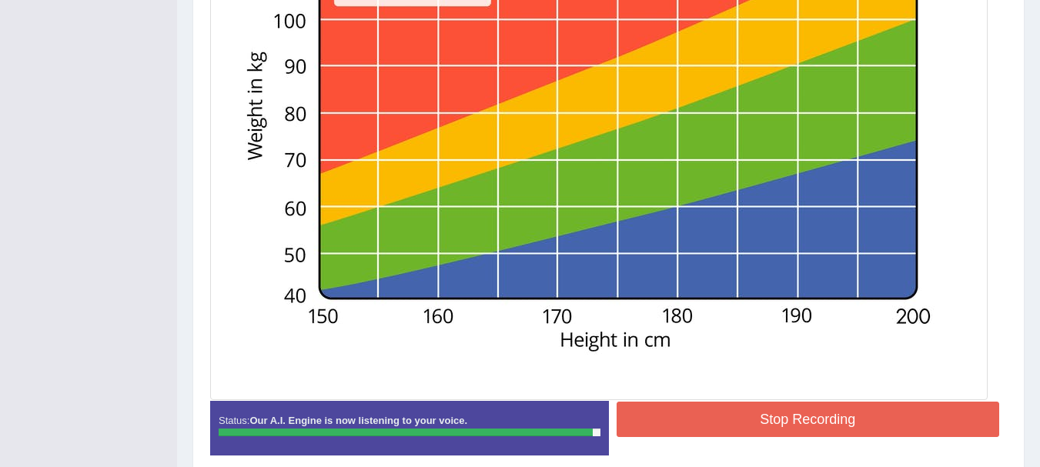
click at [734, 419] on button "Stop Recording" at bounding box center [809, 419] width 384 height 35
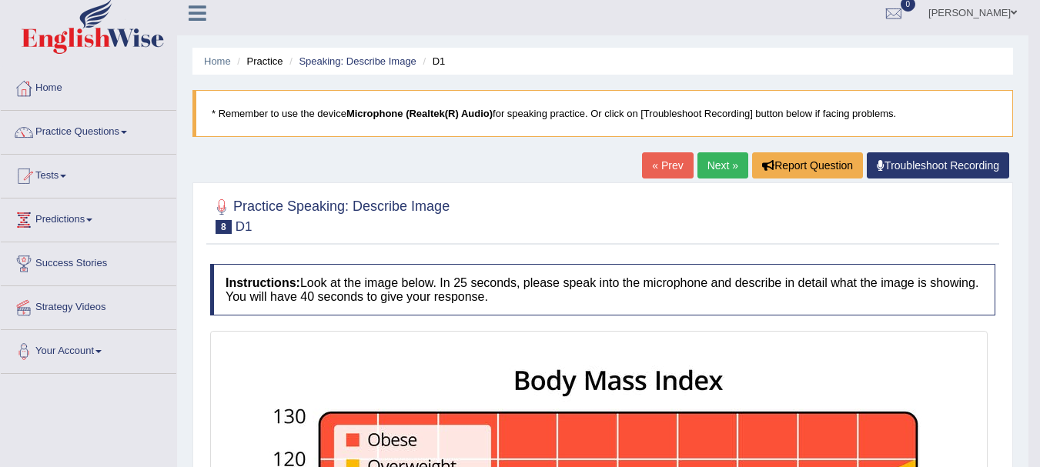
scroll to position [0, 0]
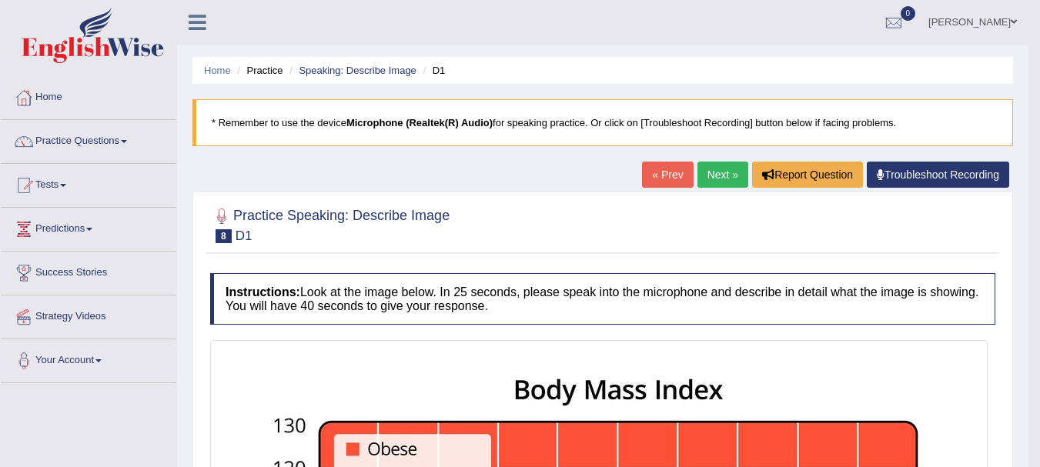
click at [722, 169] on link "Next »" at bounding box center [723, 175] width 51 height 26
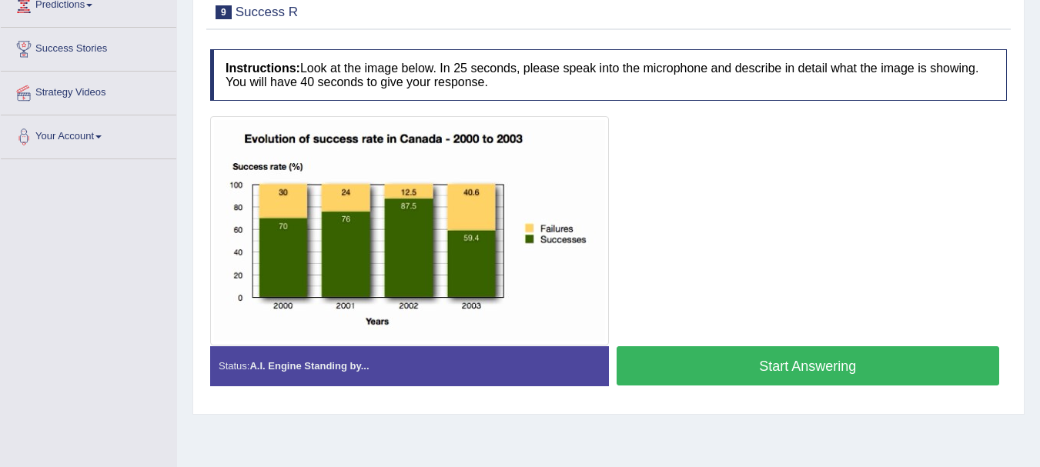
scroll to position [225, 0]
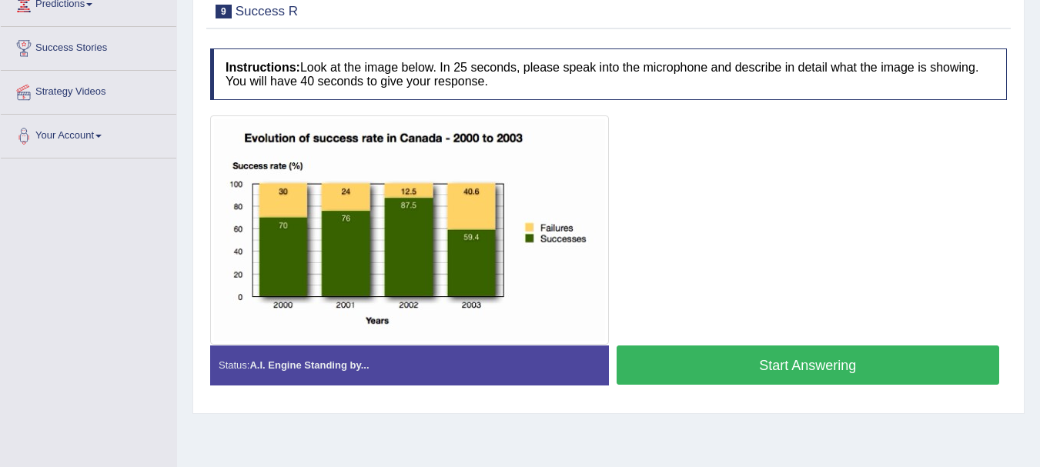
click at [719, 365] on button "Start Answering" at bounding box center [809, 365] width 384 height 39
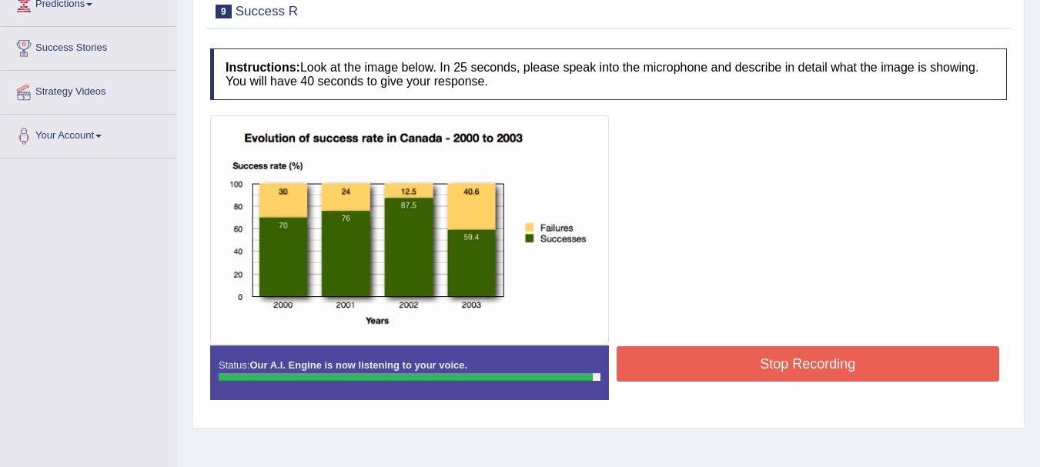
click at [719, 370] on button "Stop Recording" at bounding box center [809, 364] width 384 height 35
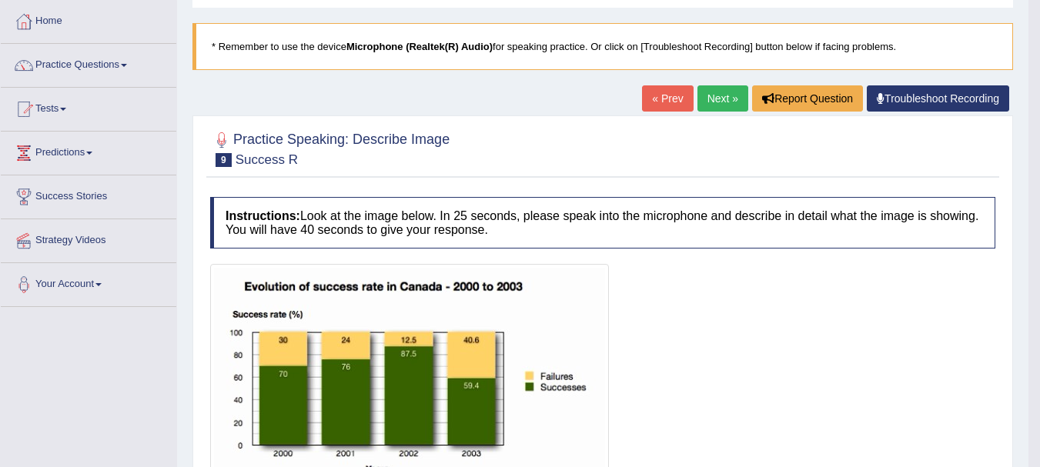
scroll to position [77, 0]
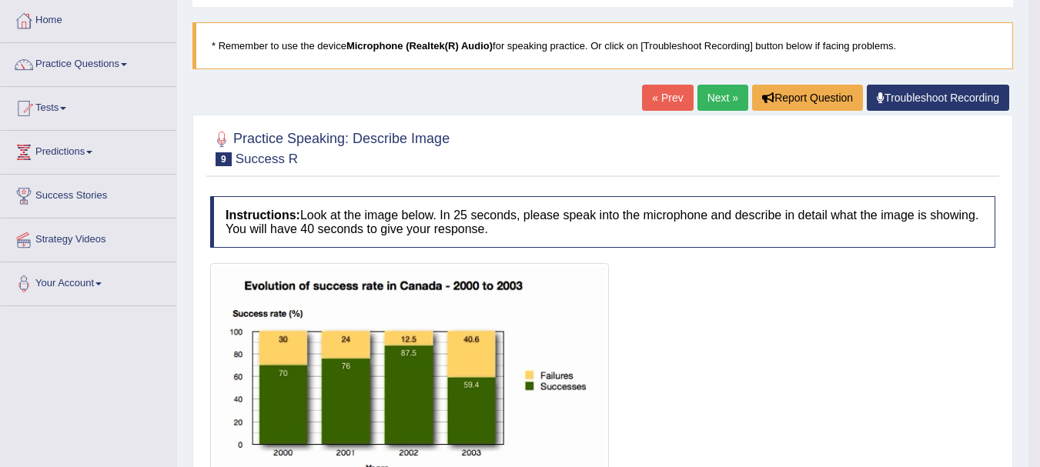
click at [715, 98] on link "Next »" at bounding box center [723, 98] width 51 height 26
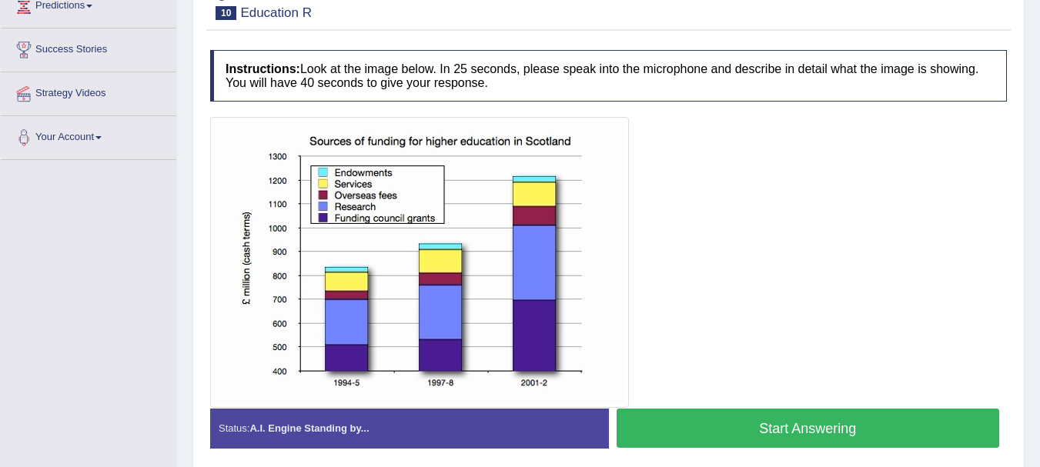
scroll to position [224, 0]
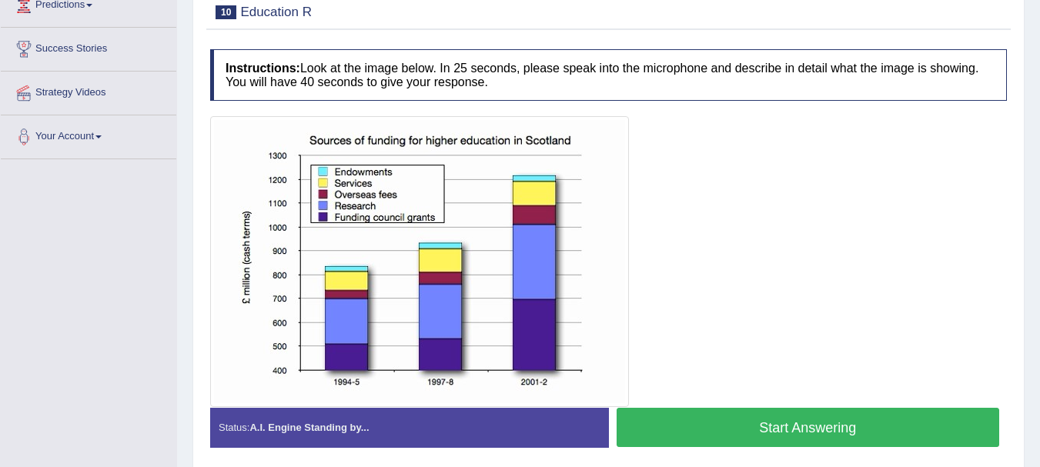
click at [722, 447] on button "Start Answering" at bounding box center [809, 427] width 384 height 39
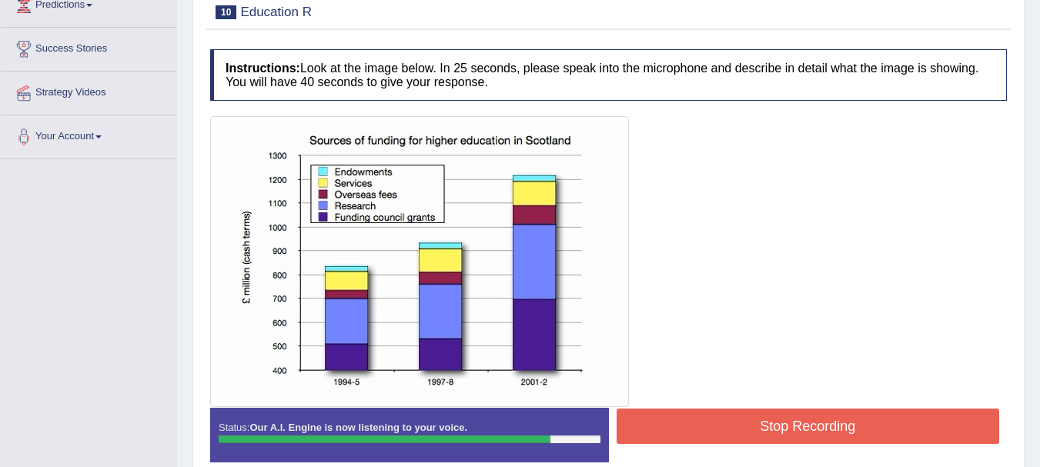
click at [715, 422] on button "Stop Recording" at bounding box center [809, 426] width 384 height 35
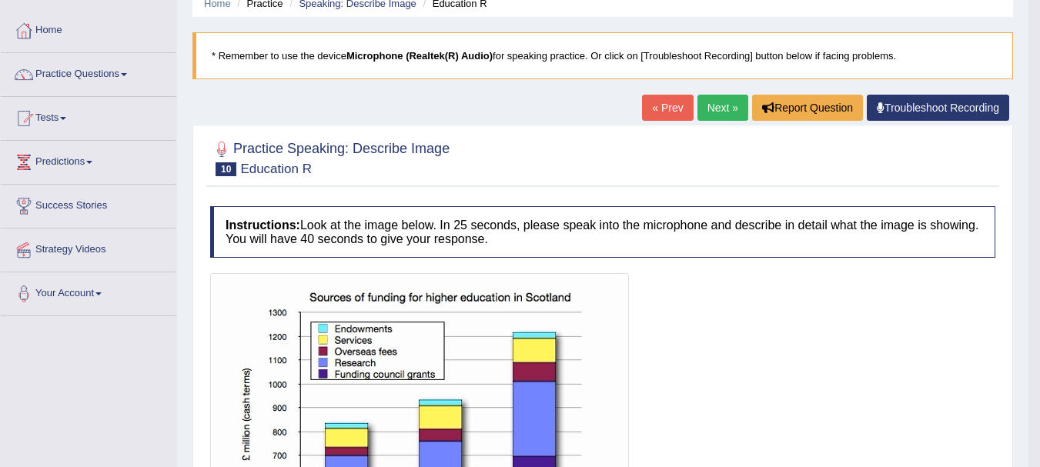
scroll to position [0, 0]
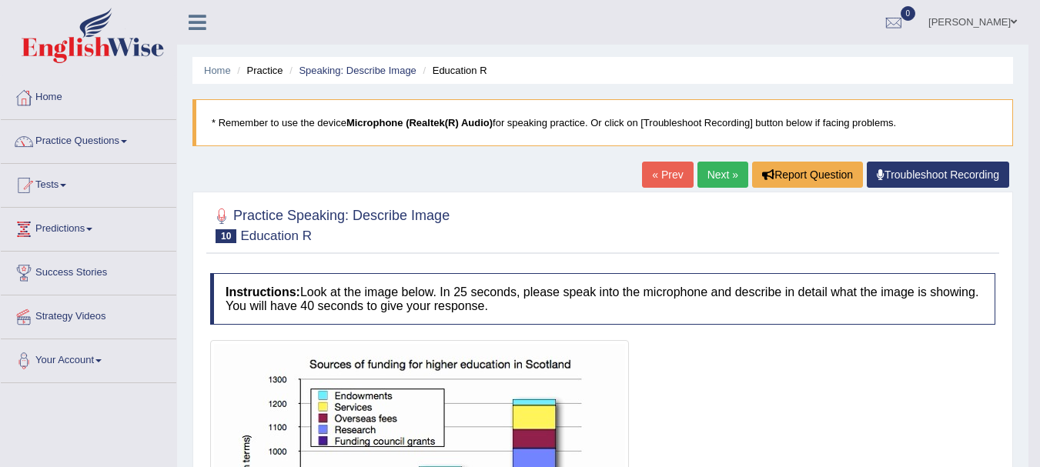
click at [723, 172] on link "Next »" at bounding box center [723, 175] width 51 height 26
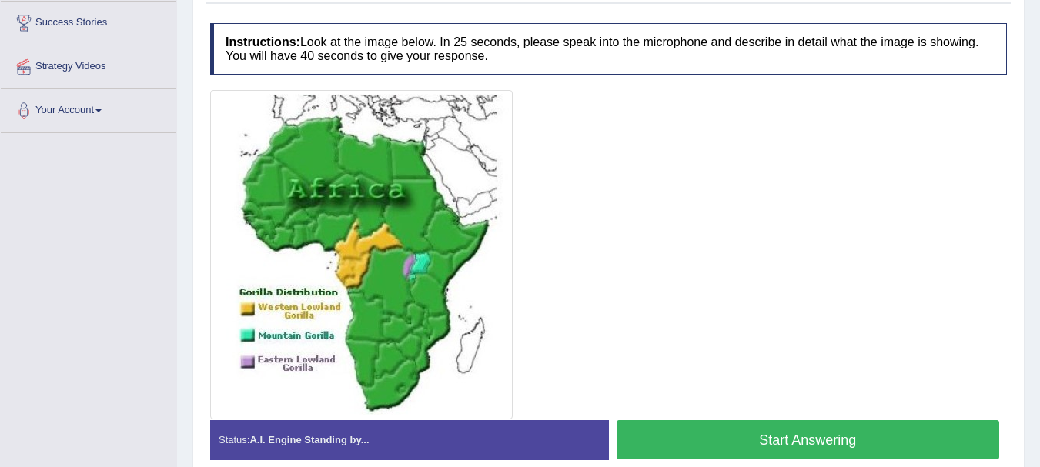
scroll to position [251, 0]
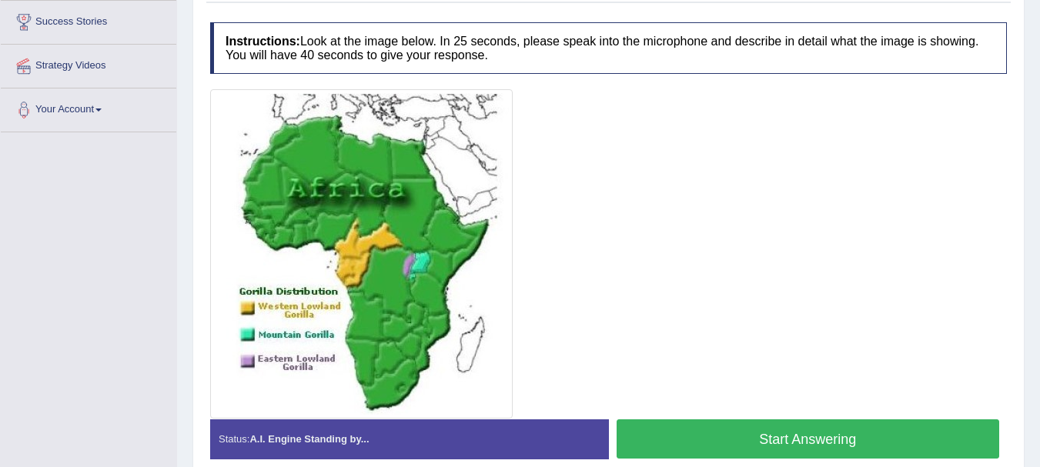
click at [703, 434] on button "Start Answering" at bounding box center [809, 439] width 384 height 39
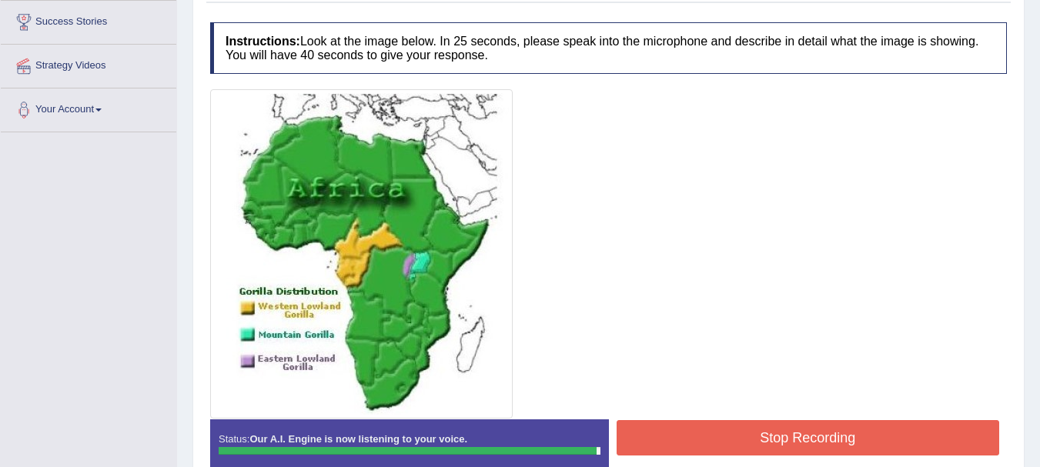
click at [712, 438] on button "Stop Recording" at bounding box center [809, 437] width 384 height 35
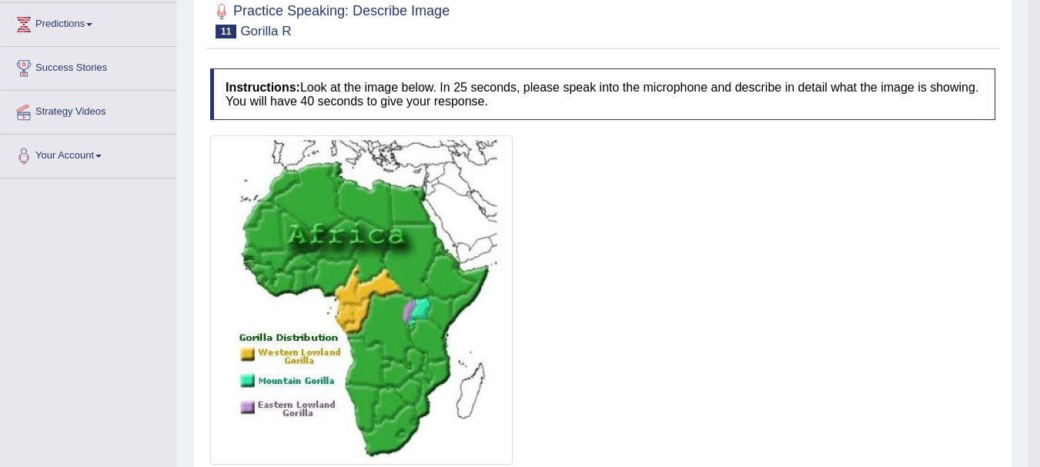
scroll to position [0, 0]
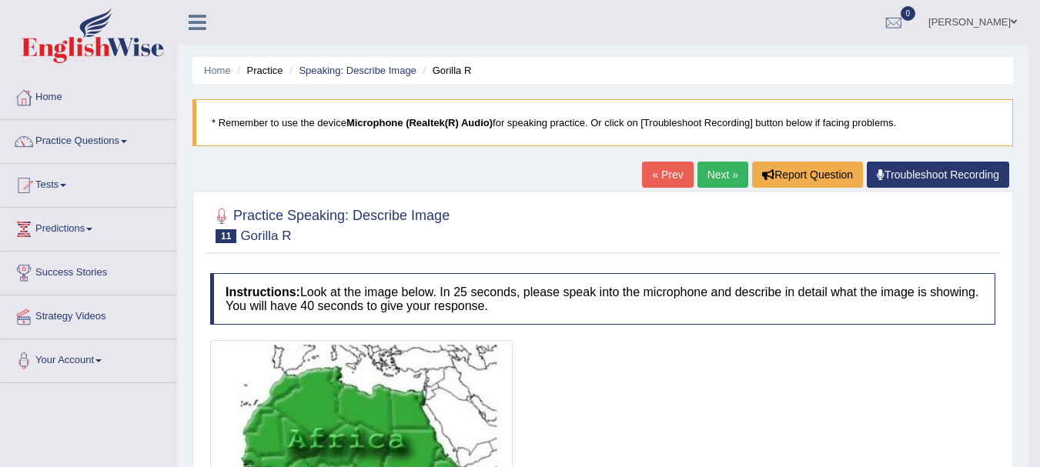
click at [702, 171] on link "Next »" at bounding box center [723, 175] width 51 height 26
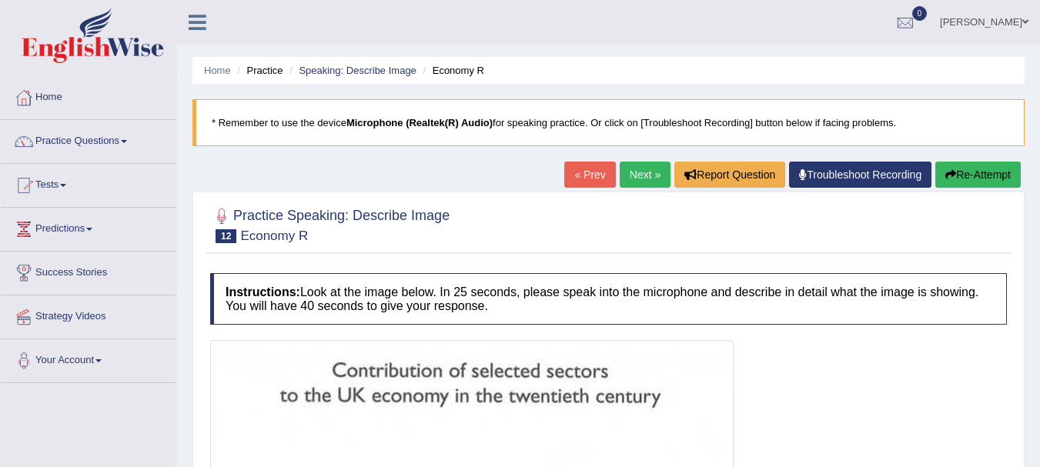
click at [265, 69] on li "Practice" at bounding box center [257, 70] width 49 height 15
click at [380, 72] on link "Speaking: Describe Image" at bounding box center [357, 71] width 117 height 12
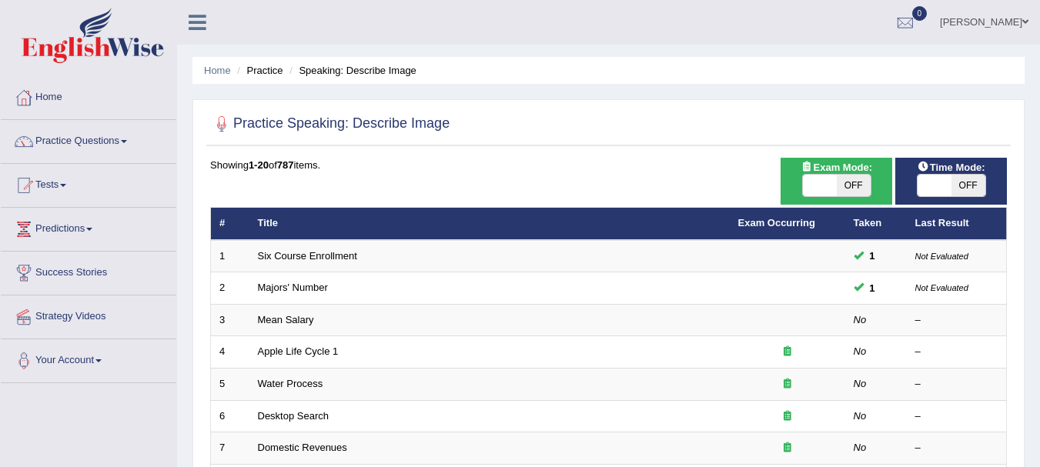
click at [861, 182] on span "OFF" at bounding box center [854, 186] width 34 height 22
checkbox input "true"
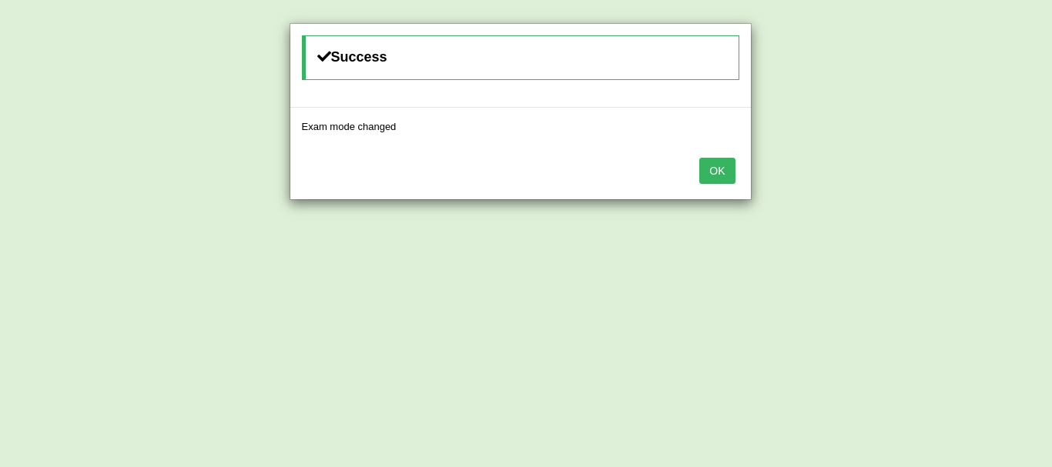
click at [715, 179] on button "OK" at bounding box center [716, 171] width 35 height 26
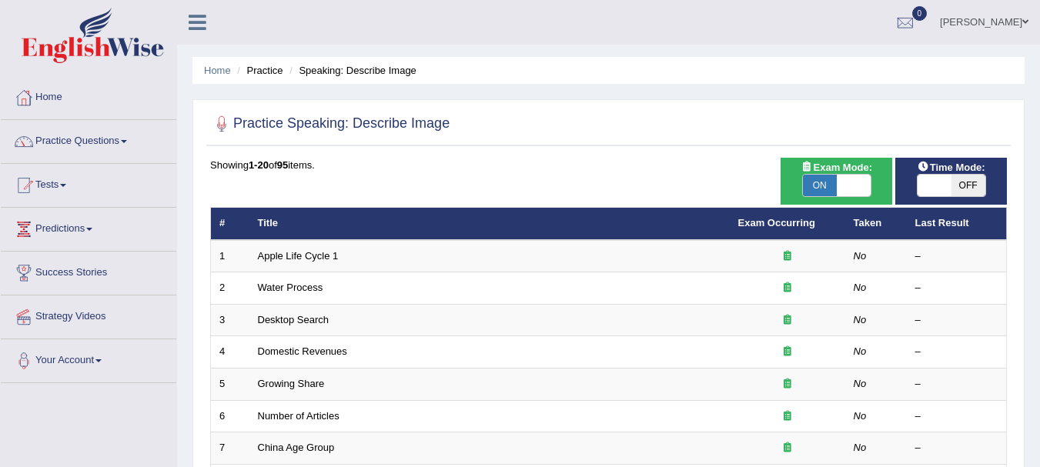
click at [959, 186] on span "OFF" at bounding box center [969, 186] width 34 height 22
checkbox input "true"
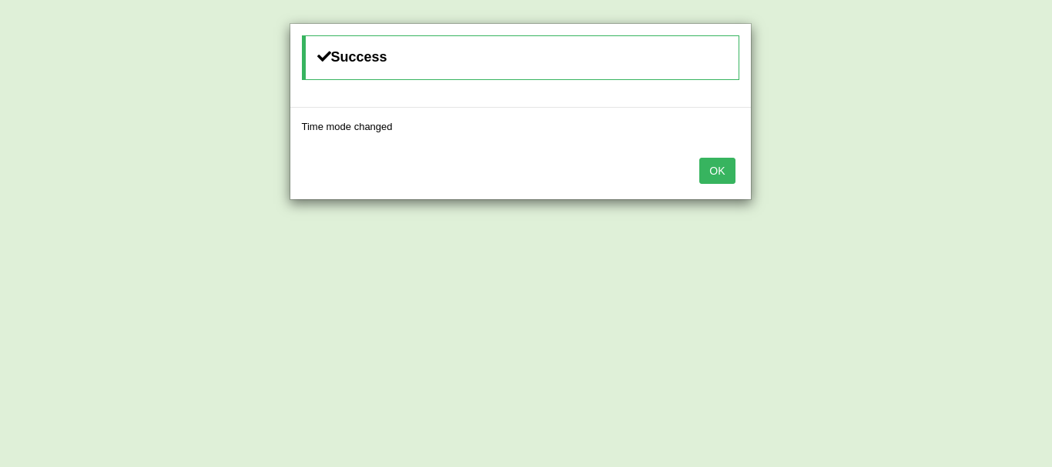
click at [719, 169] on button "OK" at bounding box center [716, 171] width 35 height 26
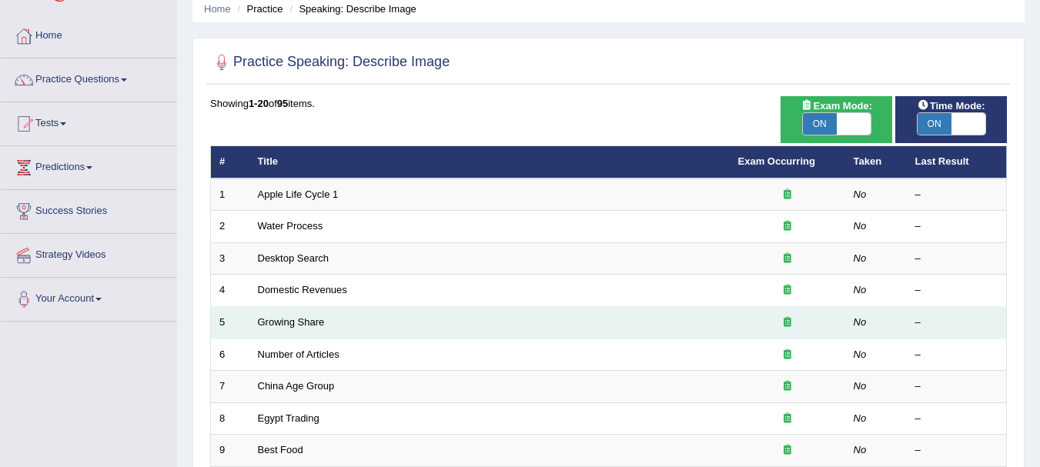
scroll to position [61, 0]
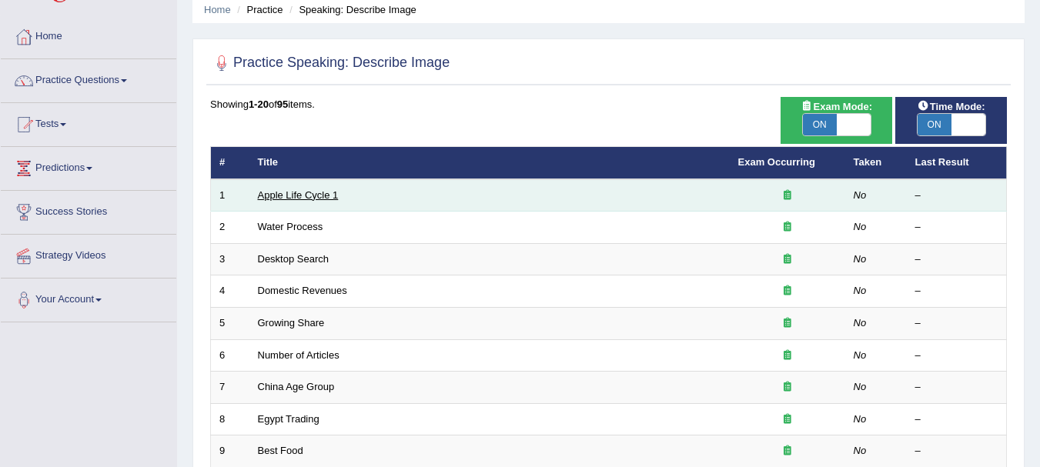
click at [309, 199] on link "Apple Life Cycle 1" at bounding box center [298, 195] width 81 height 12
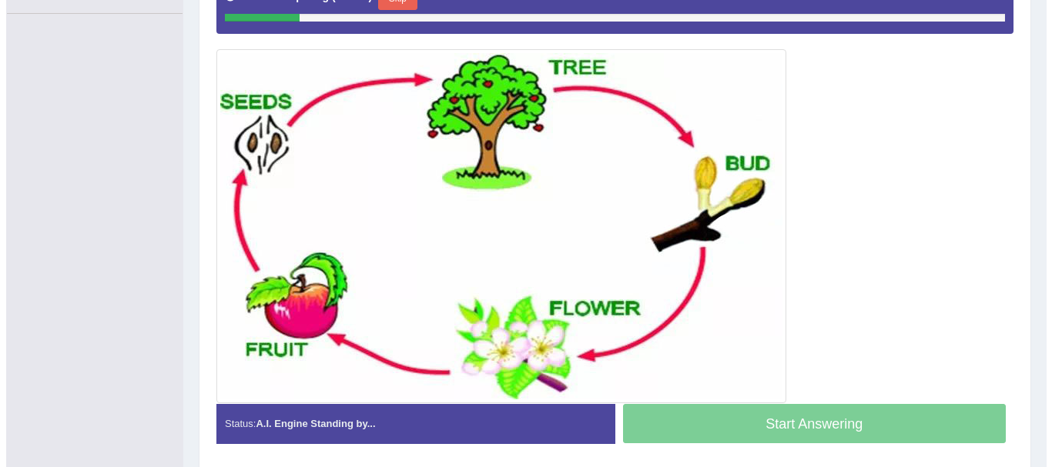
scroll to position [353, 0]
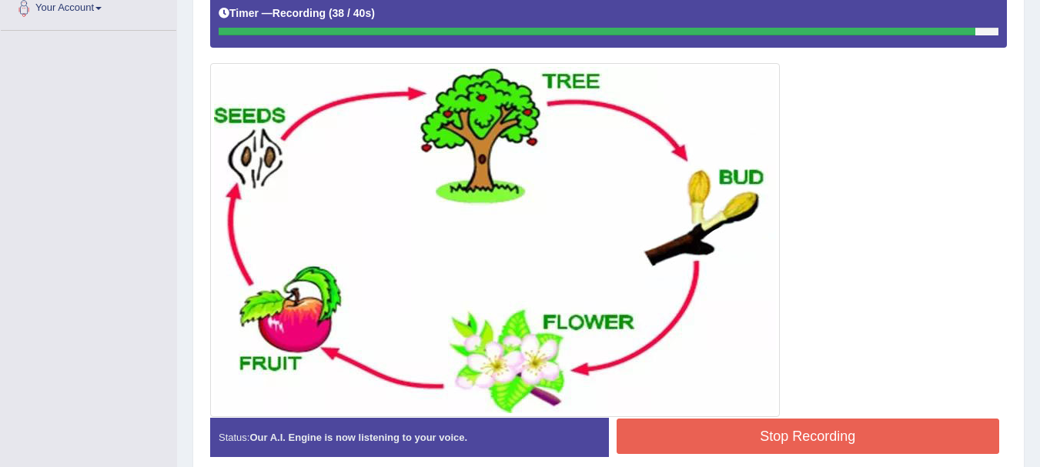
click at [742, 439] on button "Stop Recording" at bounding box center [809, 436] width 384 height 35
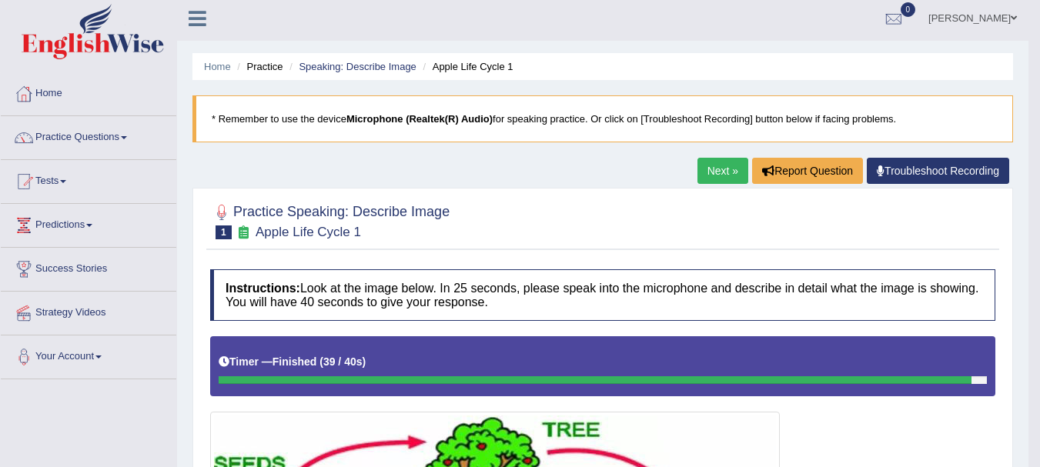
scroll to position [0, 0]
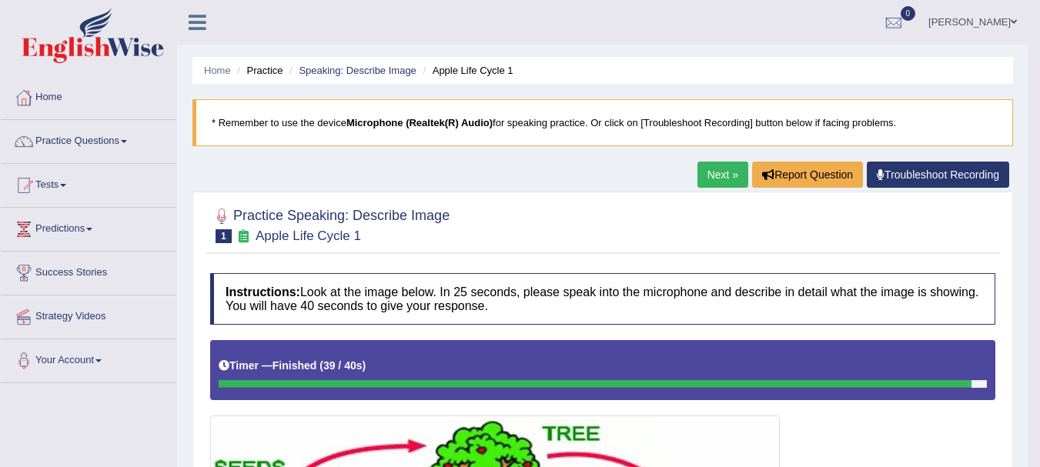
click at [708, 166] on link "Next »" at bounding box center [723, 175] width 51 height 26
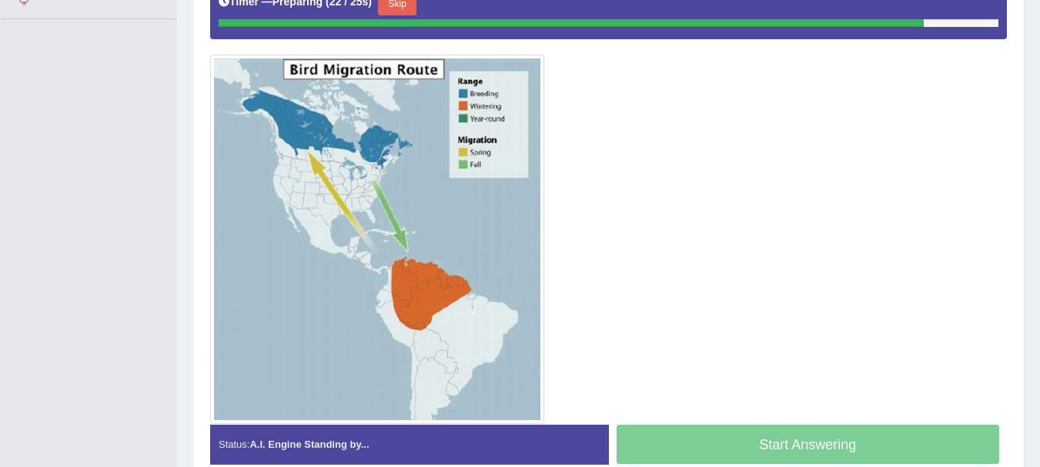
scroll to position [365, 0]
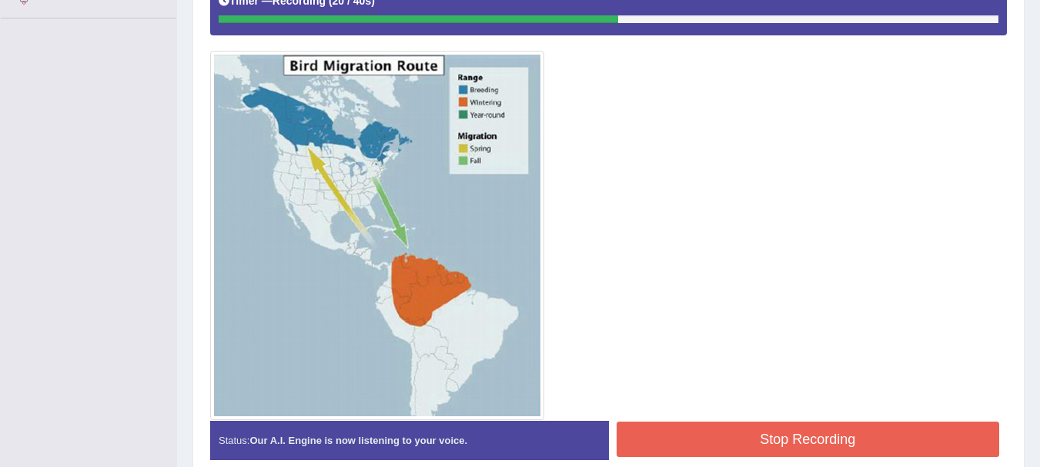
click at [817, 434] on button "Stop Recording" at bounding box center [809, 439] width 384 height 35
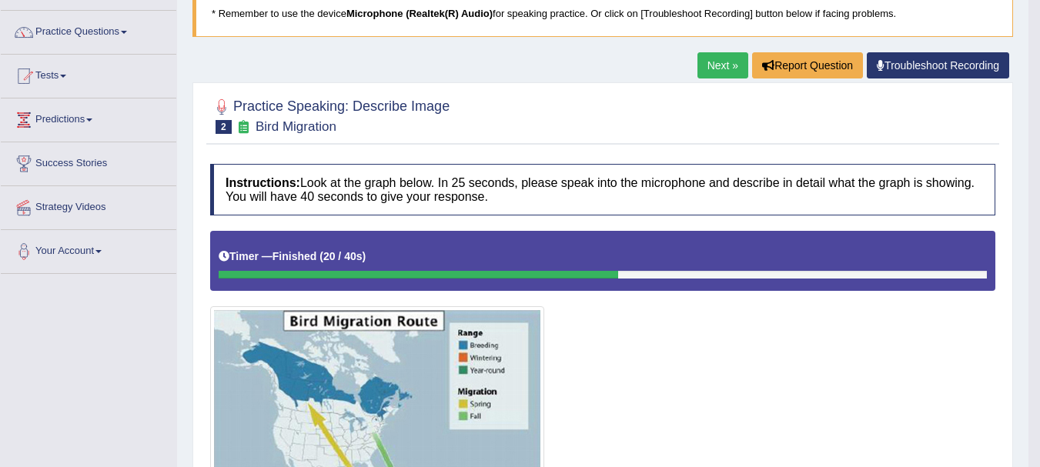
scroll to position [109, 0]
click at [717, 69] on link "Next »" at bounding box center [723, 66] width 51 height 26
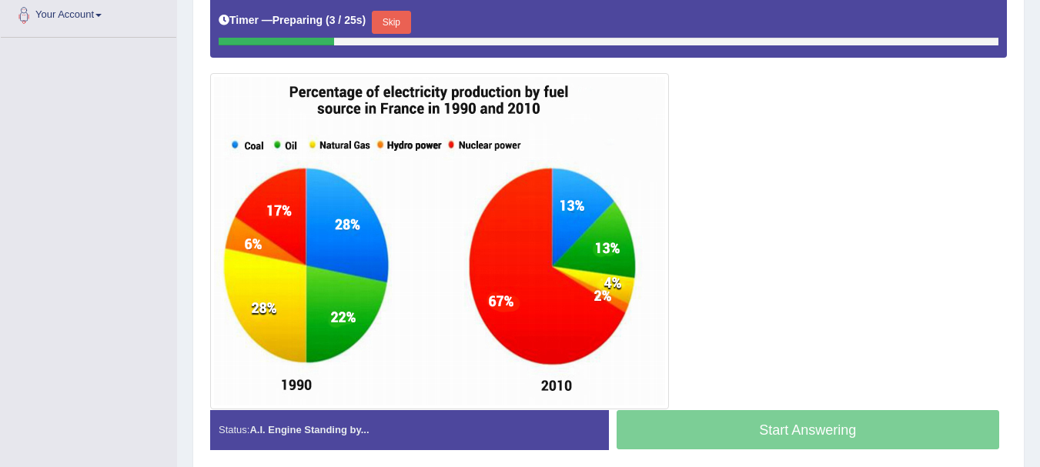
scroll to position [348, 0]
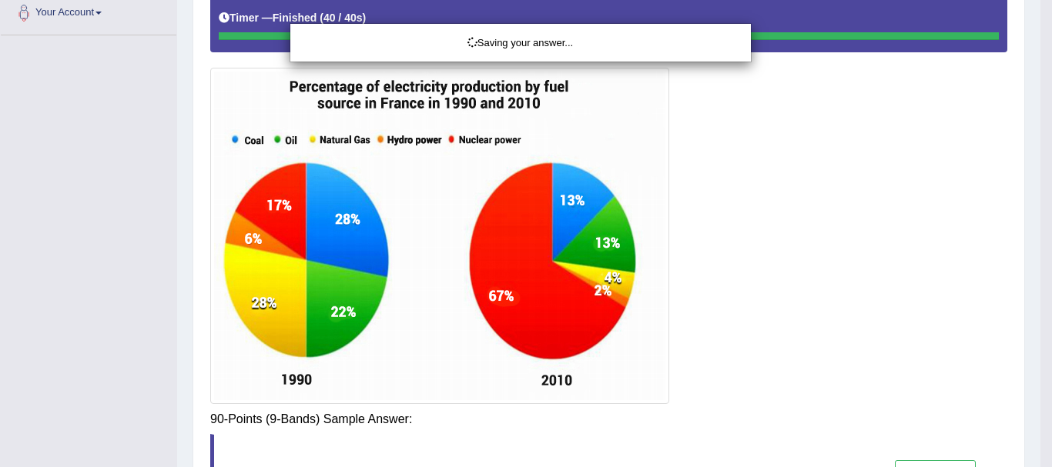
click at [750, 428] on div "Saving your answer..." at bounding box center [526, 233] width 1052 height 467
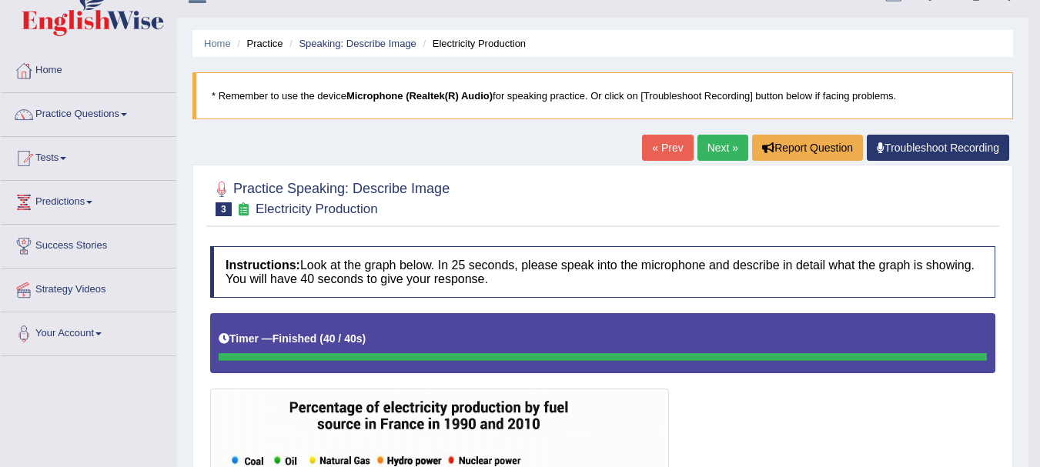
scroll to position [0, 0]
